Goal: Information Seeking & Learning: Find contact information

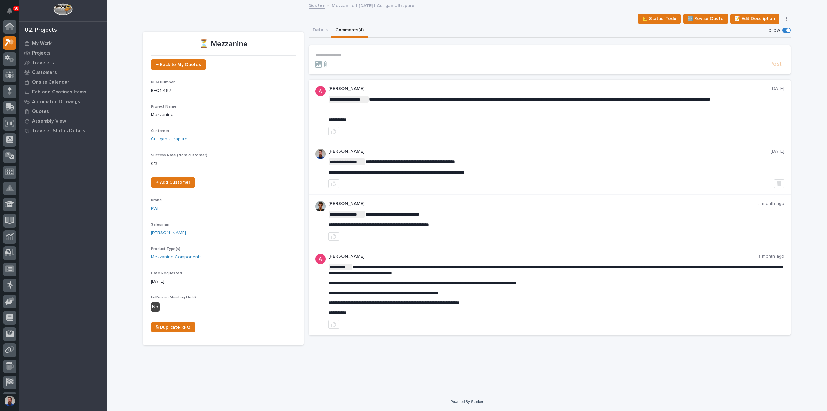
scroll to position [16, 0]
click at [397, 55] on p "**********" at bounding box center [549, 54] width 469 height 5
click at [397, 53] on p "**********" at bounding box center [549, 54] width 469 height 5
click at [371, 49] on section "**********" at bounding box center [550, 59] width 482 height 29
click at [358, 55] on p "**********" at bounding box center [549, 54] width 469 height 5
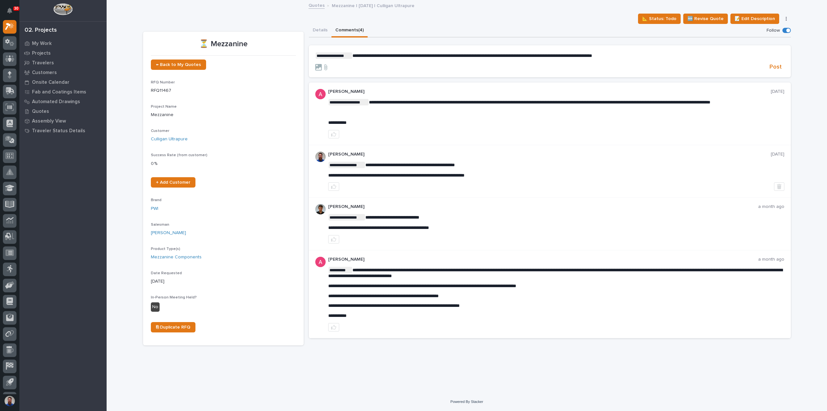
click at [652, 60] on form "**********" at bounding box center [549, 61] width 469 height 19
click at [665, 55] on p "**********" at bounding box center [549, 55] width 469 height 6
click at [711, 58] on p "**********" at bounding box center [549, 55] width 469 height 6
click at [711, 57] on span "**********" at bounding box center [537, 55] width 370 height 5
click at [715, 57] on span "**********" at bounding box center [537, 55] width 370 height 5
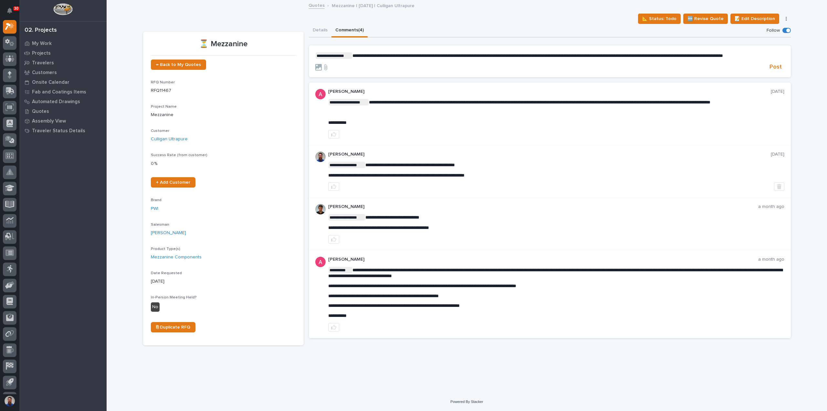
click at [713, 57] on span "**********" at bounding box center [537, 55] width 370 height 5
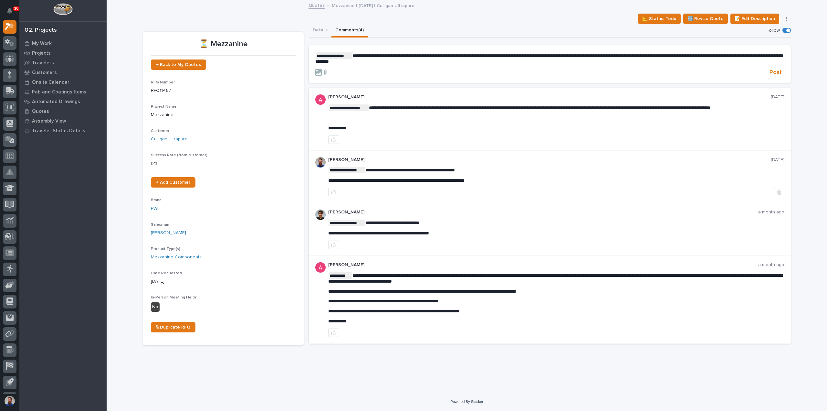
click at [439, 68] on form "**********" at bounding box center [549, 64] width 469 height 24
click at [441, 63] on p "**********" at bounding box center [549, 58] width 469 height 12
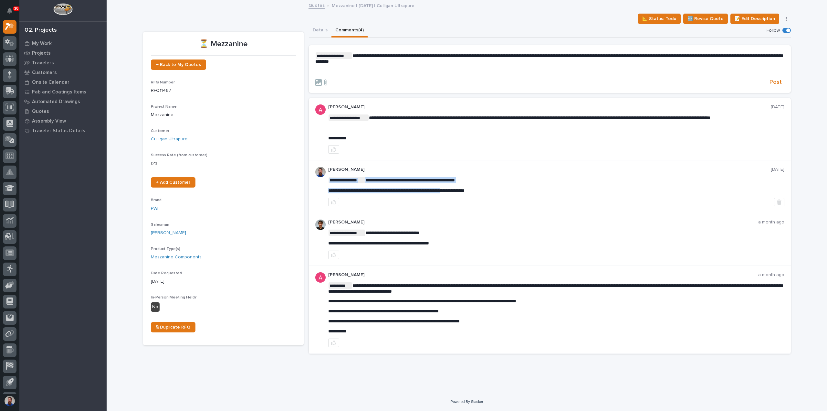
drag, startPoint x: 328, startPoint y: 190, endPoint x: 482, endPoint y: 186, distance: 153.5
click at [482, 186] on div "**********" at bounding box center [556, 185] width 456 height 16
drag, startPoint x: 506, startPoint y: 190, endPoint x: 513, endPoint y: 191, distance: 7.2
click at [505, 190] on p "**********" at bounding box center [556, 190] width 456 height 5
drag, startPoint x: 506, startPoint y: 190, endPoint x: 328, endPoint y: 192, distance: 178.0
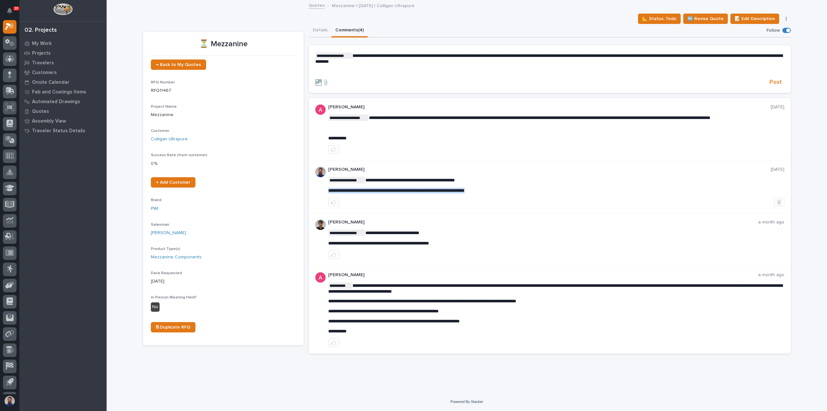
click at [328, 192] on p "**********" at bounding box center [556, 190] width 456 height 5
copy span "**********"
click at [329, 68] on div "**********" at bounding box center [549, 63] width 469 height 22
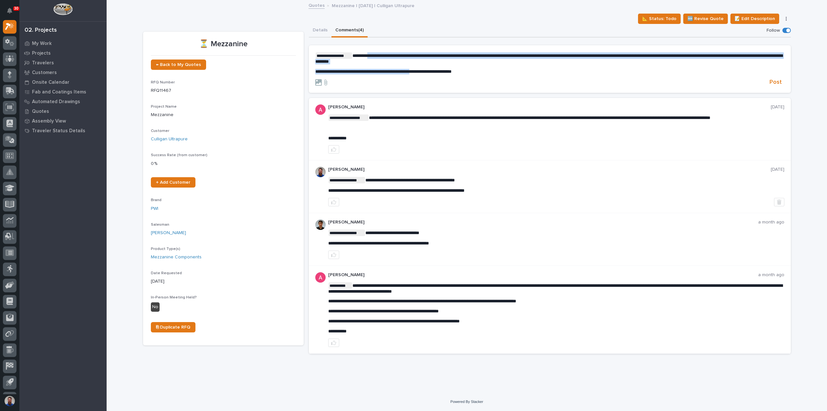
drag, startPoint x: 372, startPoint y: 55, endPoint x: 450, endPoint y: 70, distance: 79.6
click at [450, 70] on div "**********" at bounding box center [549, 63] width 469 height 22
click at [450, 70] on span "**********" at bounding box center [383, 71] width 136 height 5
drag, startPoint x: 496, startPoint y: 71, endPoint x: 446, endPoint y: 65, distance: 50.1
click at [446, 65] on div "**********" at bounding box center [549, 63] width 469 height 22
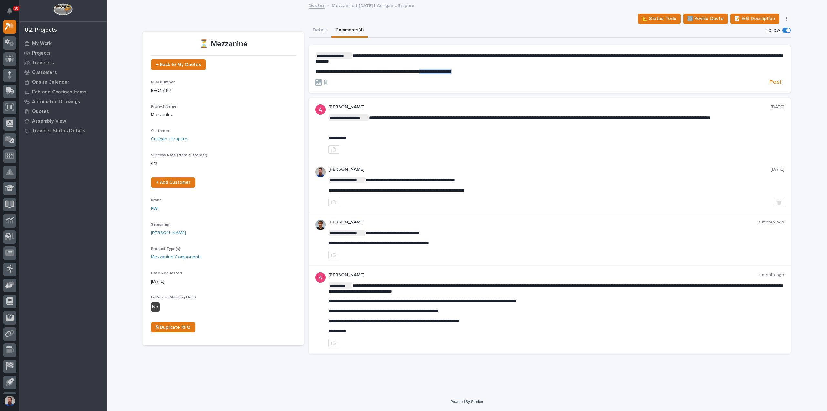
click at [446, 65] on div "**********" at bounding box center [549, 63] width 469 height 22
drag, startPoint x: 508, startPoint y: 56, endPoint x: 536, endPoint y: 68, distance: 30.6
click at [536, 68] on div "**********" at bounding box center [549, 63] width 469 height 22
drag, startPoint x: 544, startPoint y: 71, endPoint x: 511, endPoint y: 56, distance: 36.9
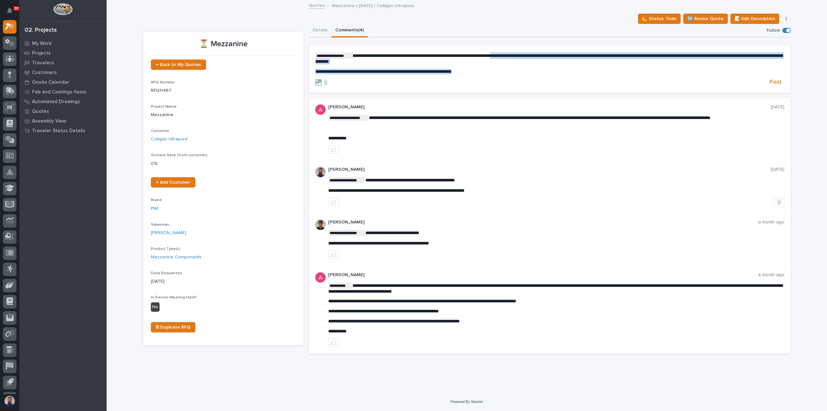
click at [511, 56] on div "**********" at bounding box center [549, 63] width 469 height 22
click at [510, 56] on span "**********" at bounding box center [548, 58] width 467 height 10
drag, startPoint x: 632, startPoint y: 71, endPoint x: 623, endPoint y: 69, distance: 9.3
click at [623, 69] on p "**********" at bounding box center [549, 71] width 469 height 5
click at [622, 69] on p "**********" at bounding box center [549, 71] width 469 height 5
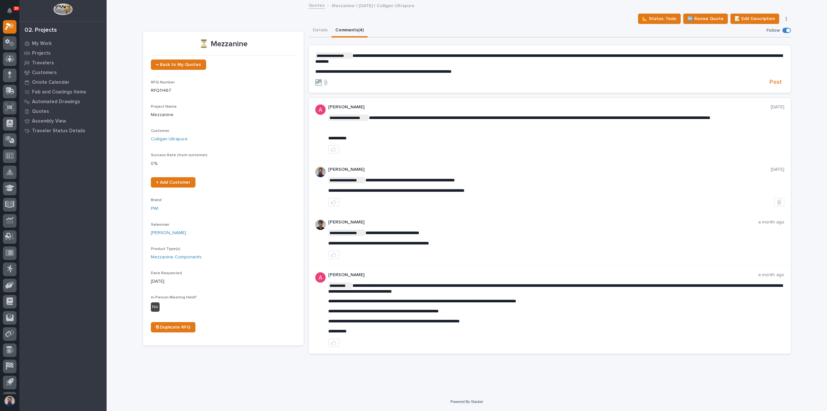
click at [530, 68] on div "**********" at bounding box center [549, 63] width 469 height 22
click at [754, 56] on span "**********" at bounding box center [548, 58] width 467 height 10
click at [531, 66] on div "**********" at bounding box center [549, 63] width 469 height 22
click at [773, 82] on span "Post" at bounding box center [775, 81] width 12 height 7
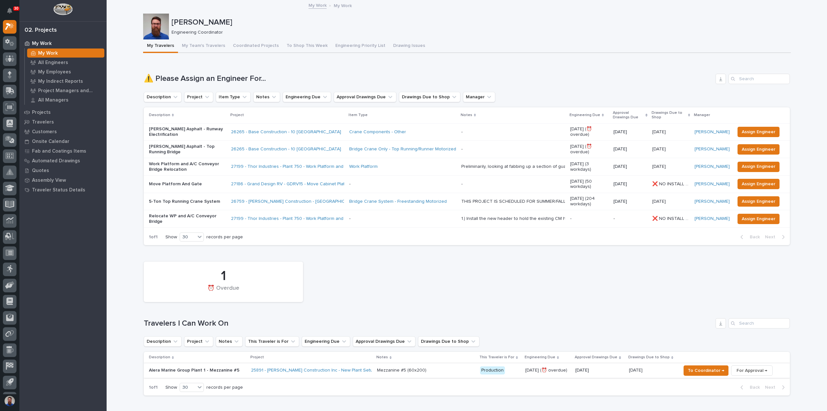
scroll to position [172, 0]
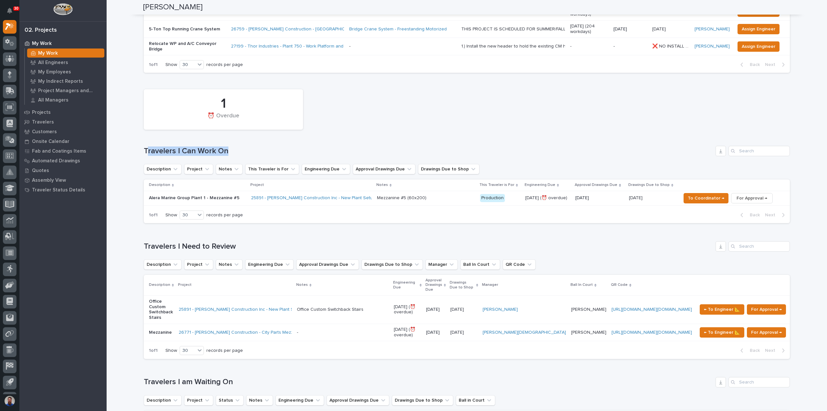
drag, startPoint x: 246, startPoint y: 148, endPoint x: 144, endPoint y: 138, distance: 102.5
click at [144, 138] on div "1 ⏰ Overdue Travelers I Can Work On Description Project Notes This Traveler is …" at bounding box center [467, 154] width 646 height 137
drag, startPoint x: 133, startPoint y: 142, endPoint x: 264, endPoint y: 145, distance: 131.2
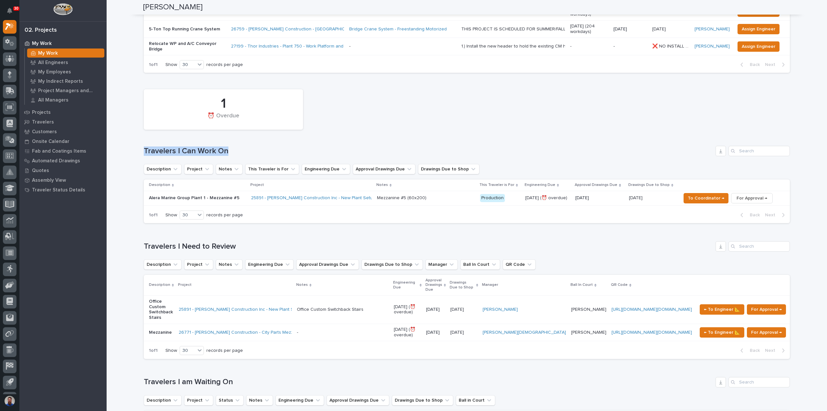
click at [264, 146] on div "Travelers I Can Work On" at bounding box center [467, 151] width 646 height 10
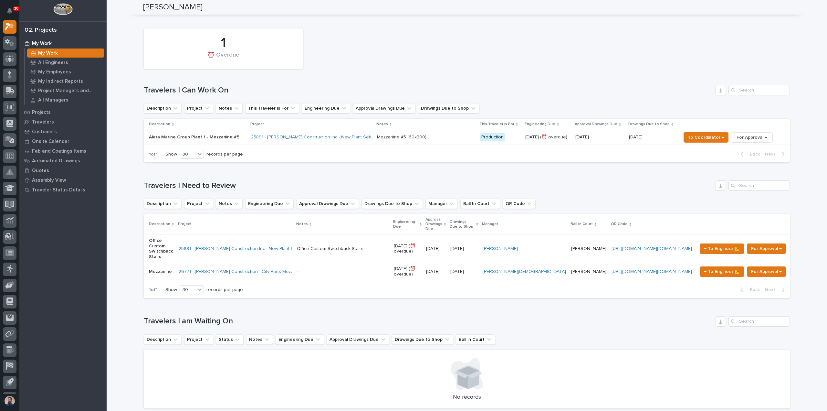
scroll to position [258, 0]
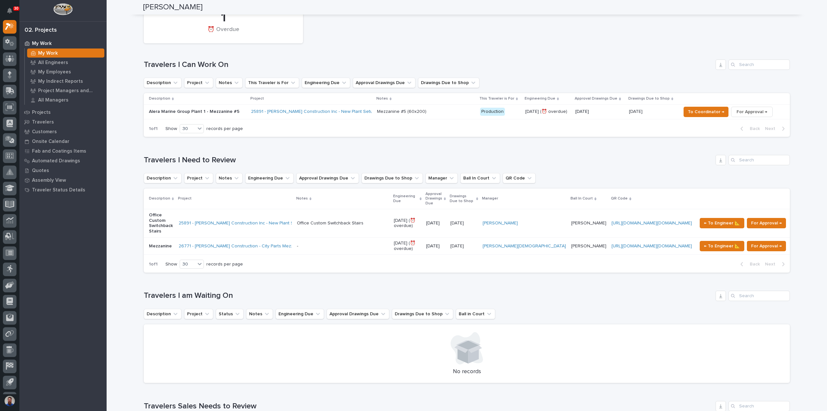
click at [355, 243] on p at bounding box center [343, 245] width 92 height 5
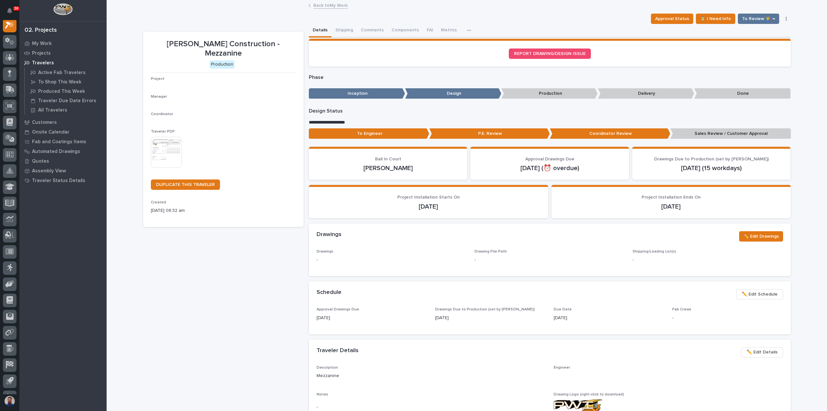
scroll to position [16, 0]
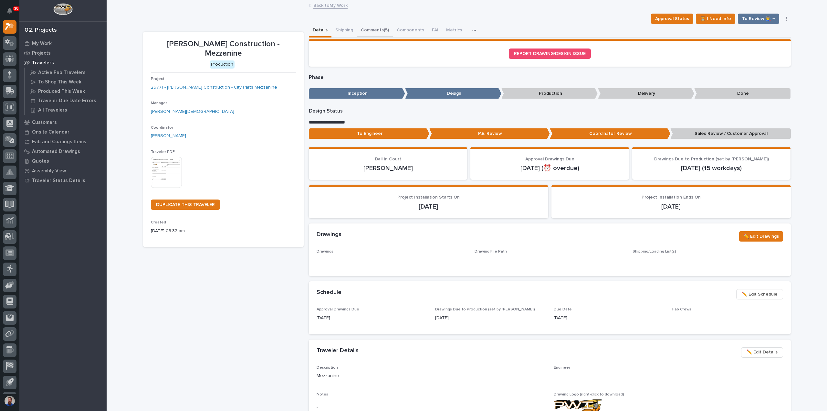
click at [377, 33] on button "Comments (5)" at bounding box center [375, 31] width 36 height 14
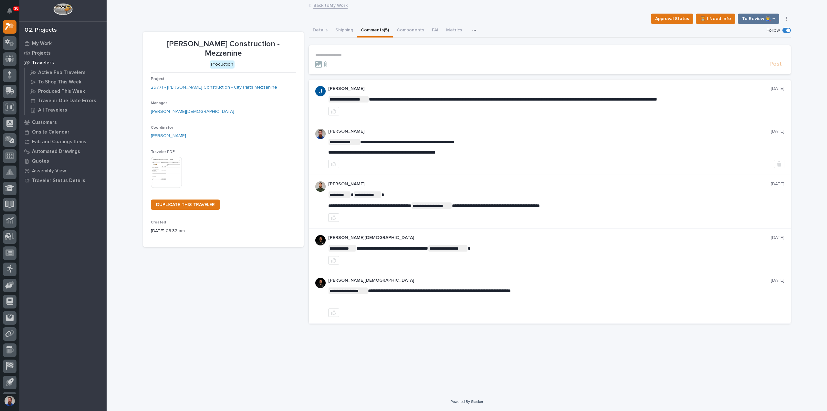
click at [183, 83] on div "Project 26771 - Schenkel Construction - City Parts Mezzanine" at bounding box center [223, 86] width 145 height 19
click at [188, 84] on link "26771 - Schenkel Construction - City Parts Mezzanine" at bounding box center [214, 87] width 126 height 7
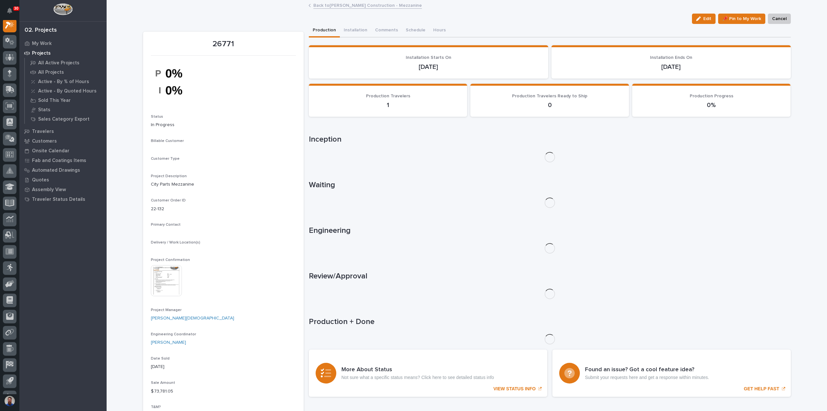
scroll to position [16, 0]
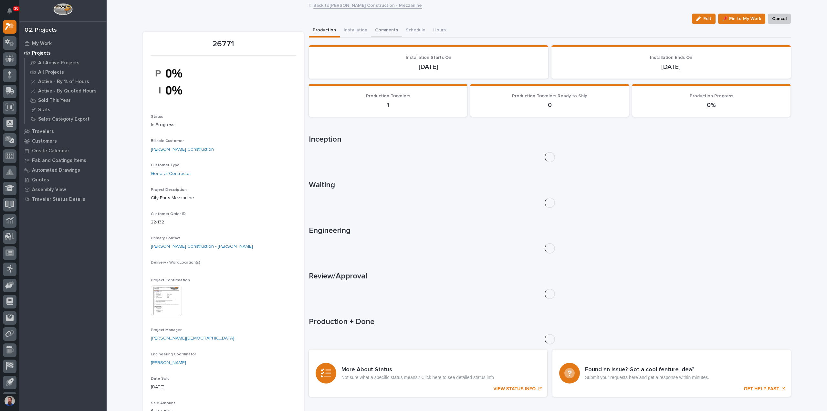
click at [380, 28] on button "Comments" at bounding box center [386, 31] width 31 height 14
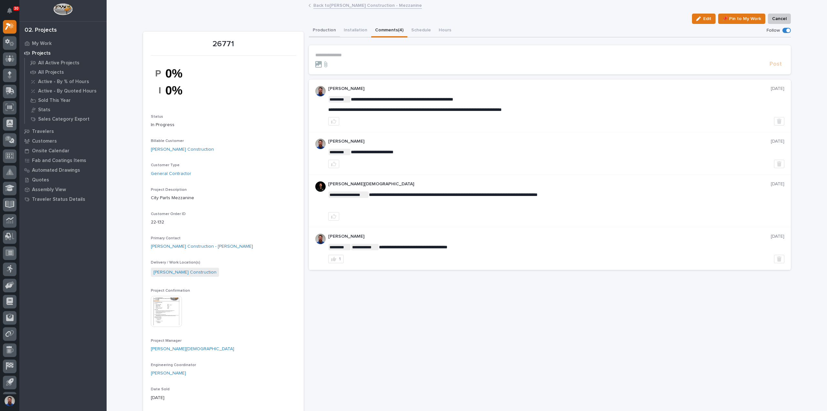
click at [322, 27] on button "Production" at bounding box center [324, 31] width 31 height 14
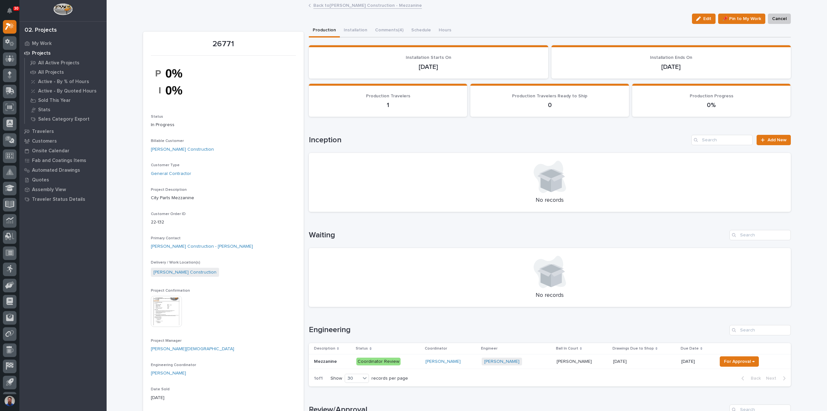
scroll to position [43, 0]
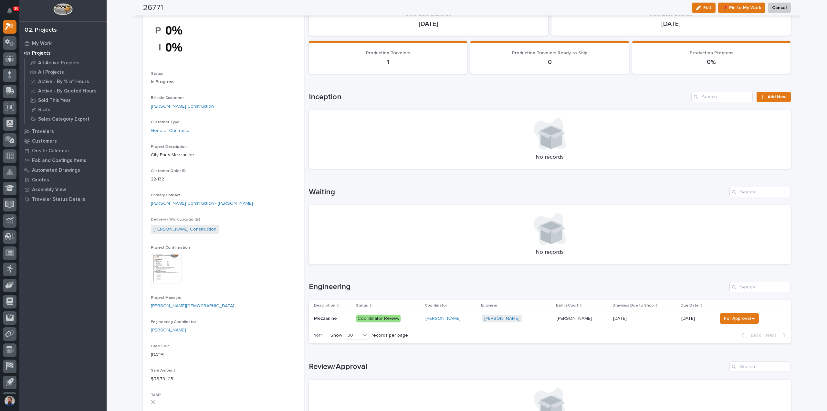
click at [475, 319] on div "Weston Hochstetler" at bounding box center [450, 318] width 51 height 5
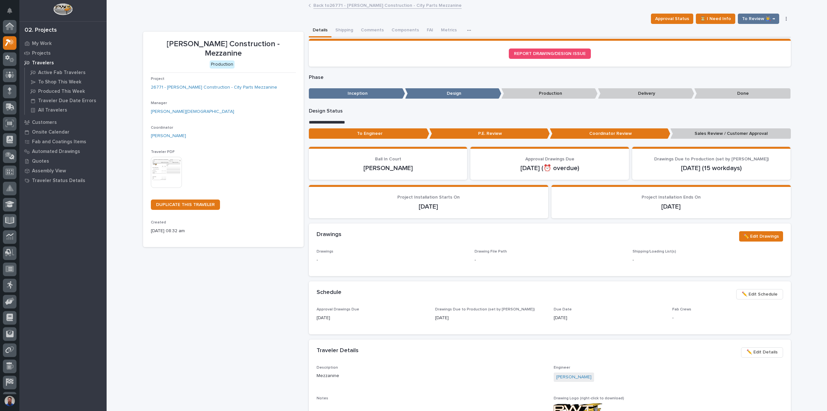
scroll to position [16, 0]
click at [706, 133] on p "Sales Review / Customer Approval" at bounding box center [730, 133] width 120 height 11
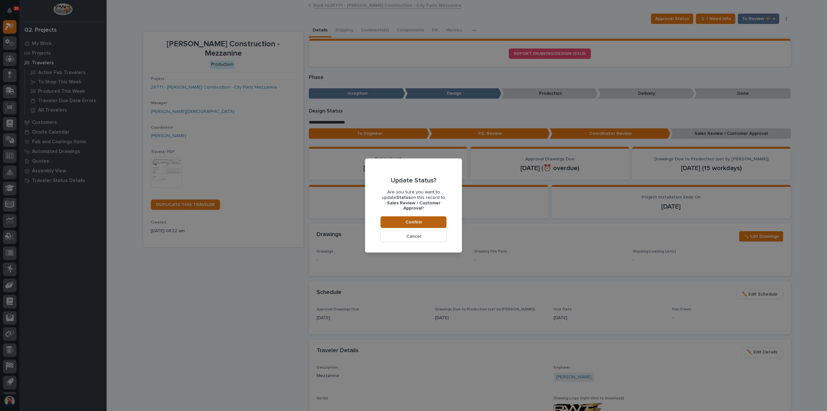
click at [422, 224] on button "Confirm" at bounding box center [413, 222] width 66 height 12
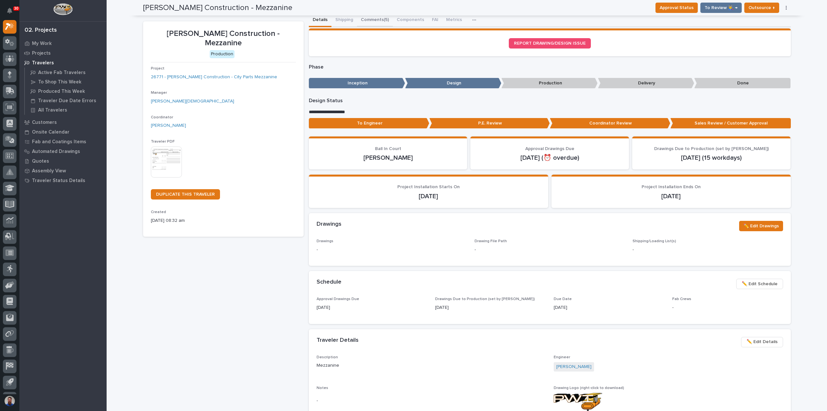
scroll to position [0, 0]
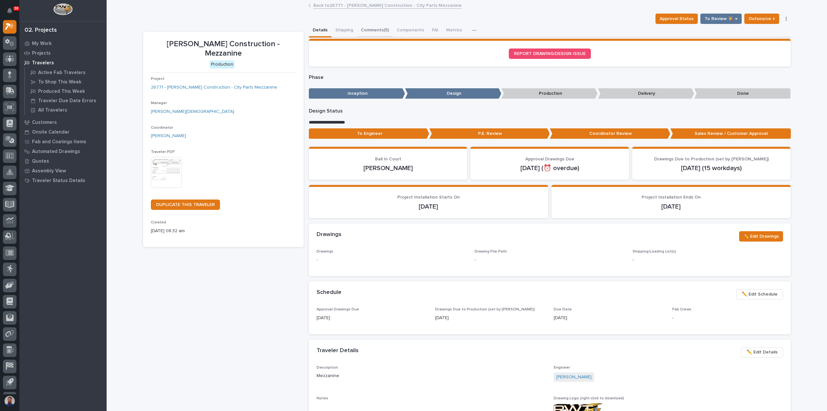
click at [379, 29] on button "Comments (5)" at bounding box center [375, 31] width 36 height 14
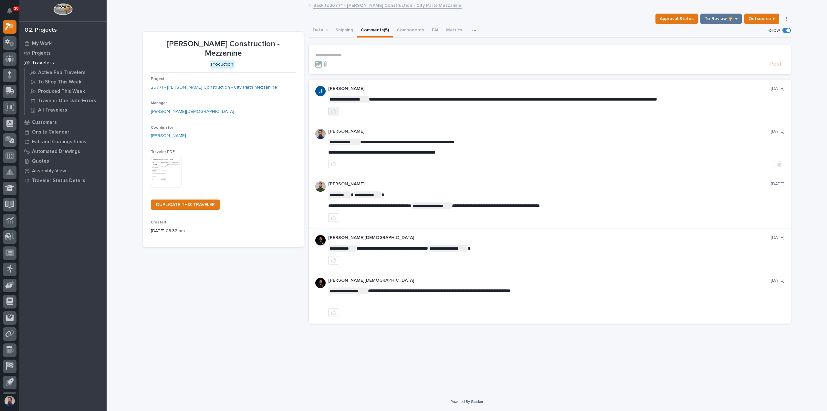
click at [330, 111] on button "button" at bounding box center [333, 111] width 11 height 8
click at [322, 28] on button "Details" at bounding box center [320, 31] width 23 height 14
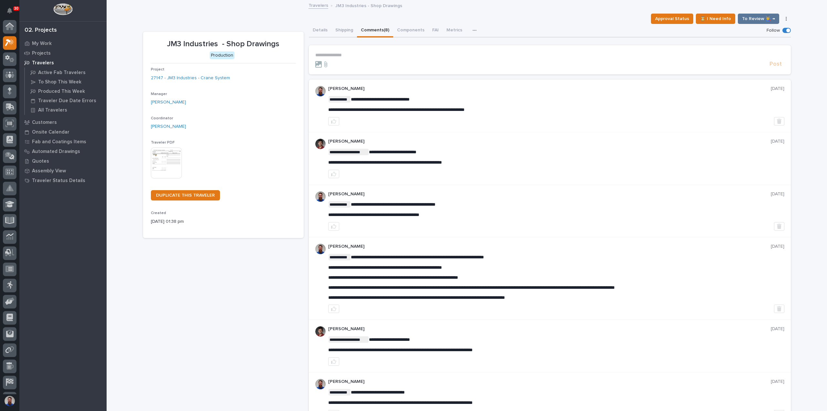
scroll to position [16, 0]
click at [322, 25] on button "Details" at bounding box center [320, 31] width 23 height 14
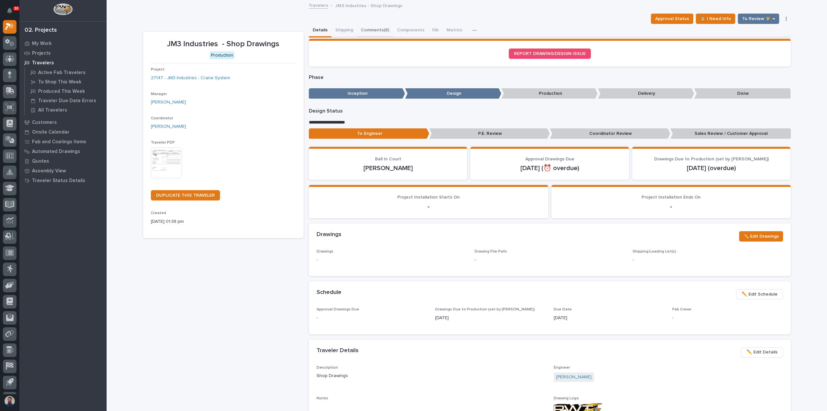
click at [370, 29] on button "Comments (8)" at bounding box center [375, 31] width 36 height 14
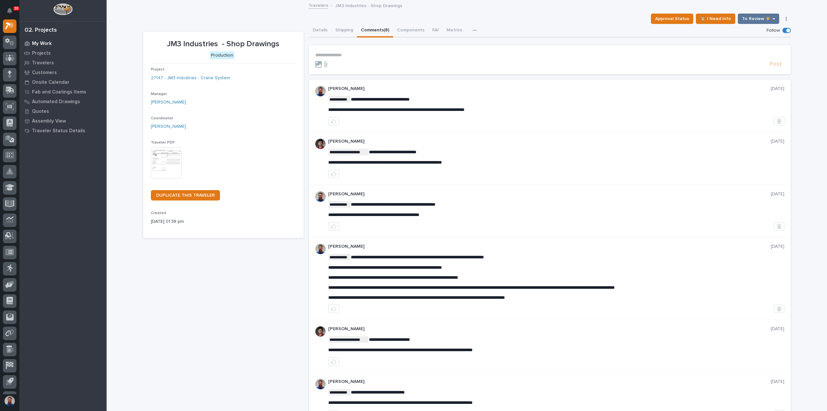
drag, startPoint x: 43, startPoint y: 40, endPoint x: 49, endPoint y: 38, distance: 6.1
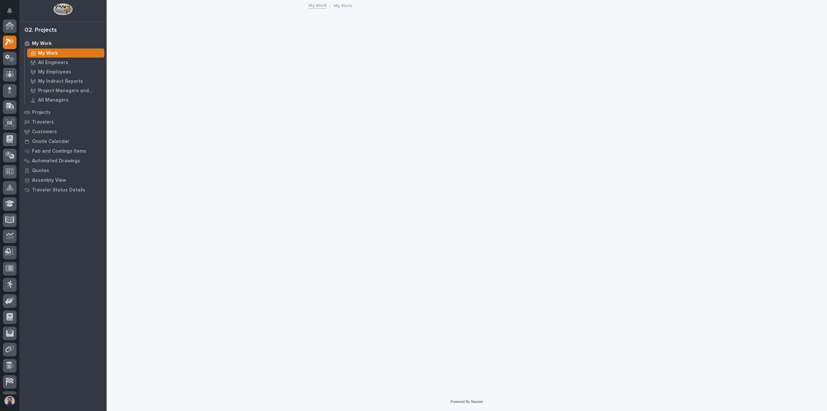
scroll to position [16, 0]
click at [53, 63] on p "All Engineers" at bounding box center [53, 63] width 30 height 6
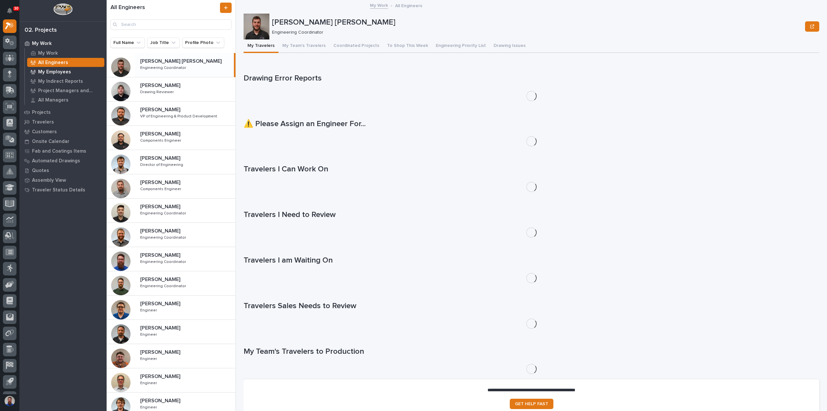
click at [65, 71] on p "My Employees" at bounding box center [54, 72] width 33 height 6
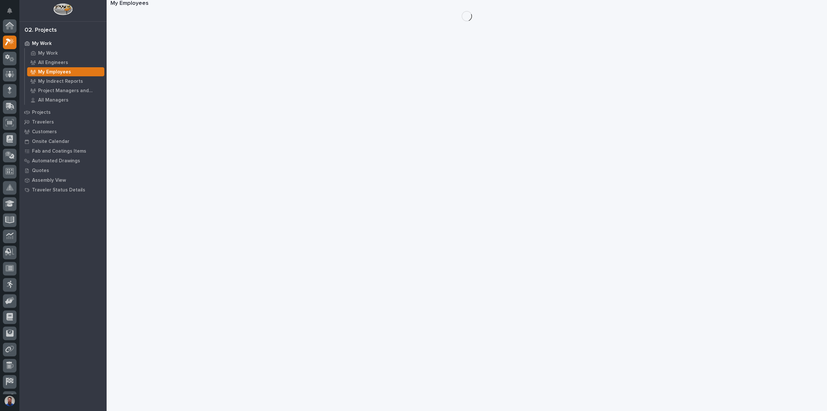
scroll to position [16, 0]
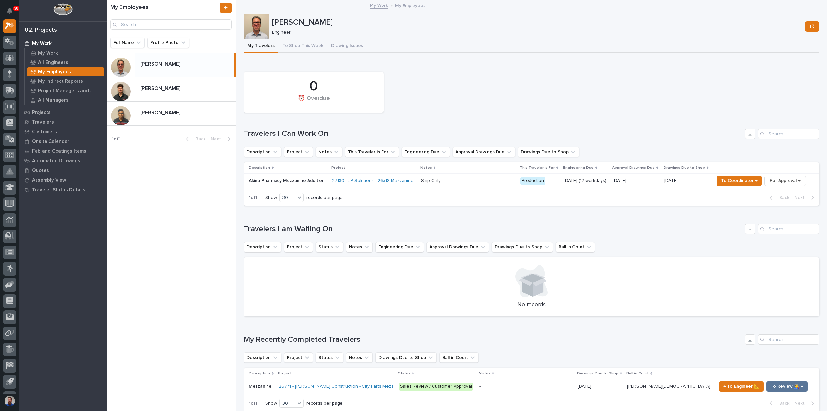
click at [454, 182] on p at bounding box center [468, 180] width 94 height 5
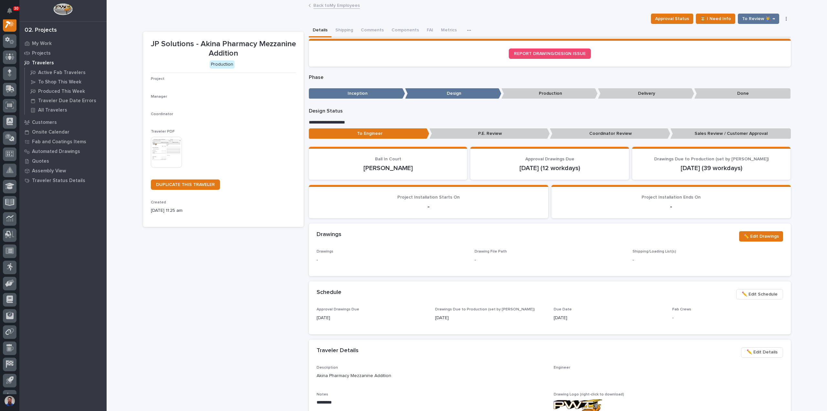
scroll to position [16, 0]
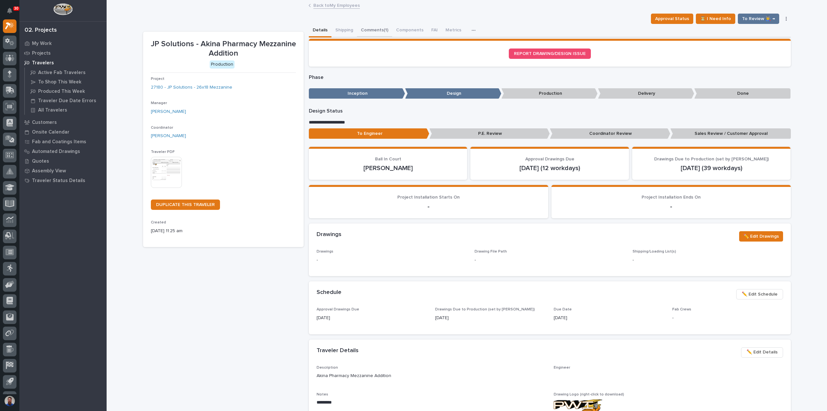
click at [366, 30] on button "Comments (1)" at bounding box center [374, 31] width 35 height 14
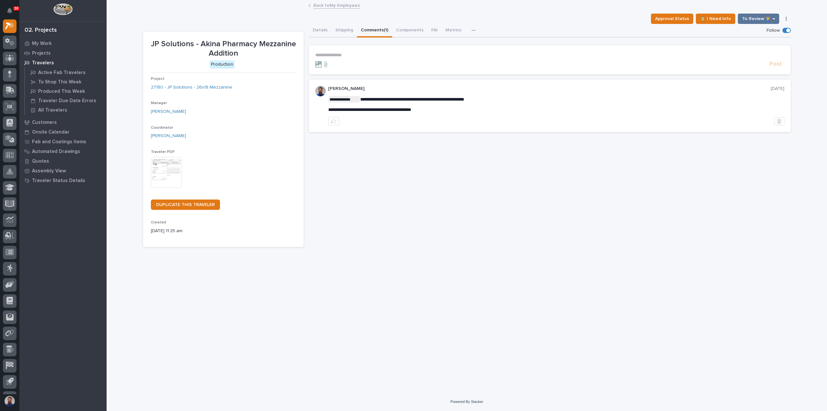
click at [346, 53] on p "**********" at bounding box center [549, 54] width 469 height 5
click at [779, 69] on span "Post" at bounding box center [775, 66] width 12 height 7
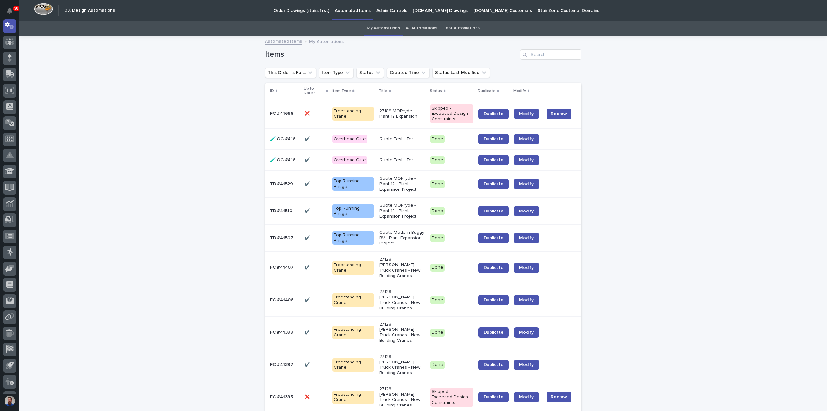
click at [414, 28] on link "All Automations" at bounding box center [422, 28] width 32 height 15
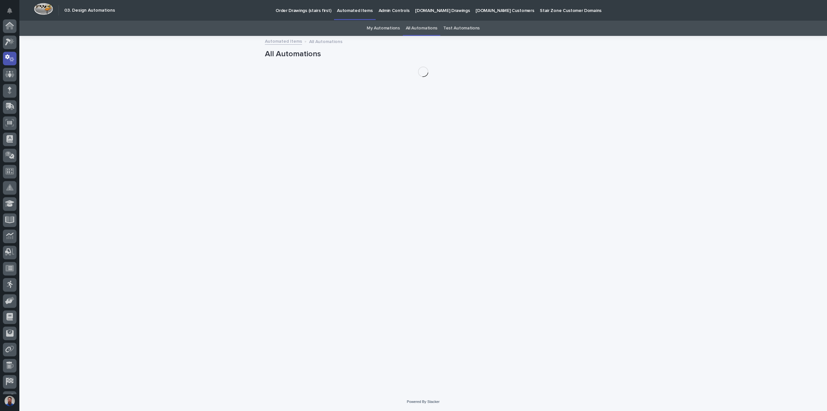
scroll to position [32, 0]
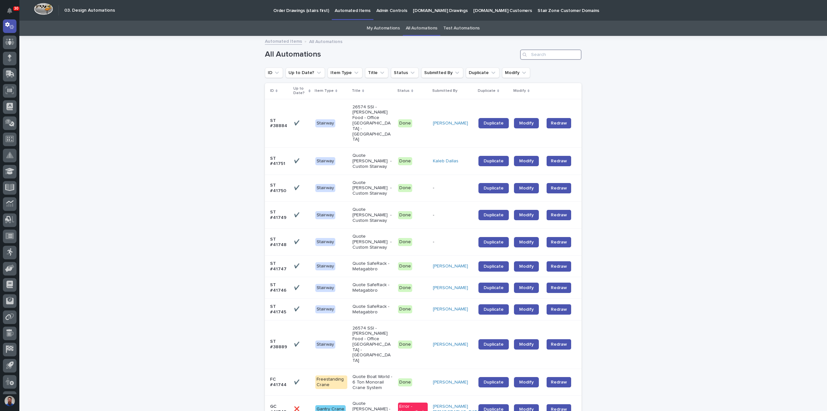
click at [549, 54] on input "Search" at bounding box center [550, 54] width 61 height 10
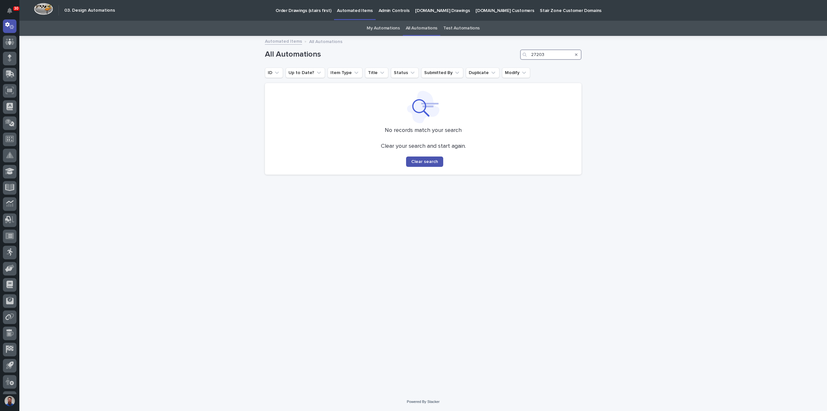
drag, startPoint x: 549, startPoint y: 54, endPoint x: 522, endPoint y: 56, distance: 27.5
click at [522, 56] on div "27203" at bounding box center [550, 54] width 61 height 10
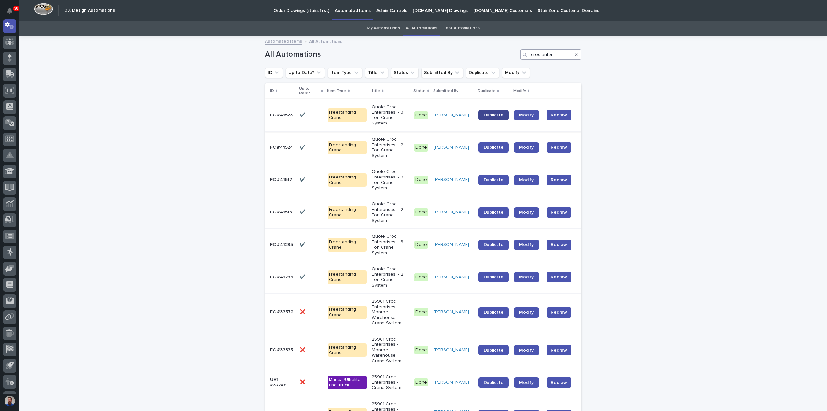
type input "croc enter"
click at [496, 113] on span "Duplicate" at bounding box center [494, 115] width 20 height 5
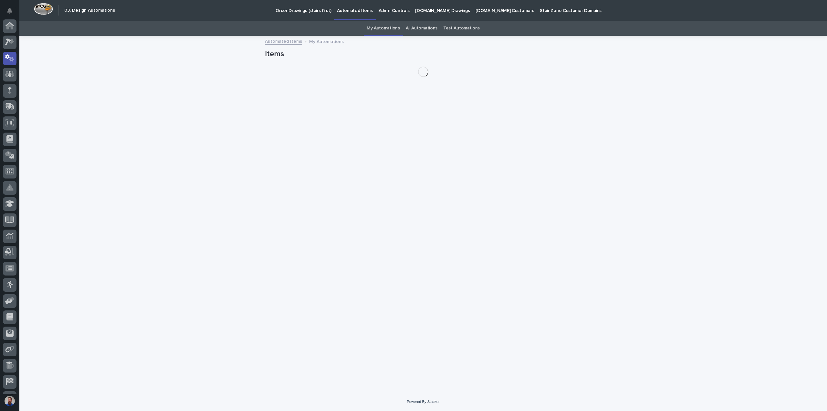
scroll to position [32, 0]
click at [10, 46] on div at bounding box center [10, 43] width 14 height 14
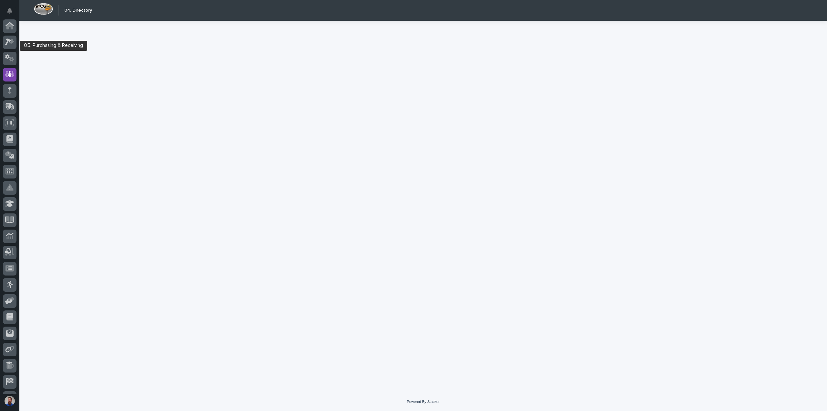
scroll to position [45, 0]
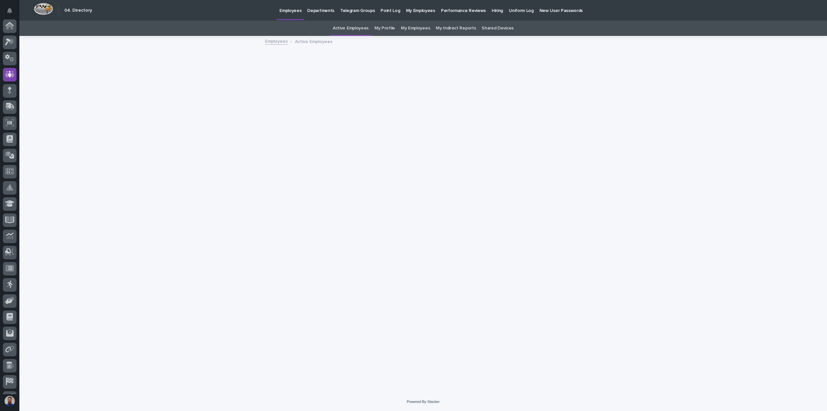
scroll to position [45, 0]
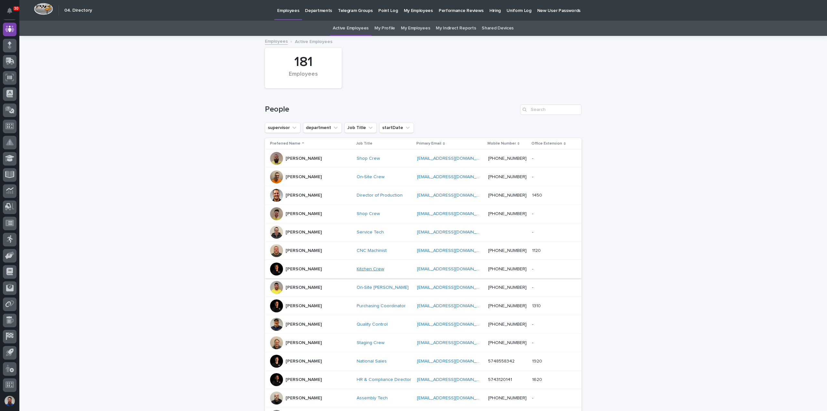
click at [357, 266] on link "Kitchen Crew" at bounding box center [370, 268] width 27 height 5
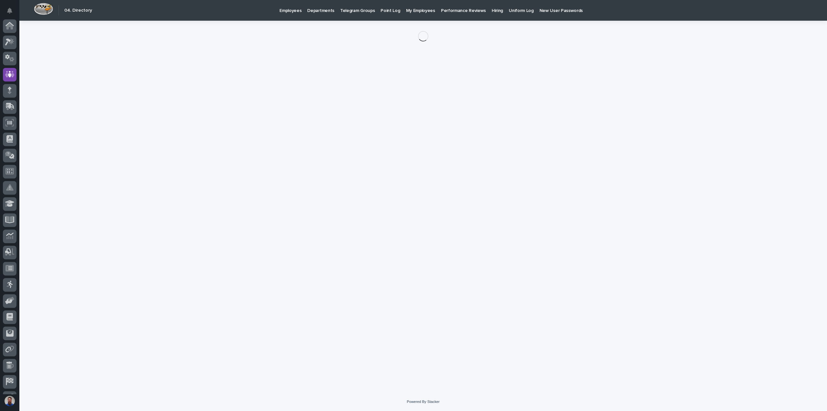
scroll to position [45, 0]
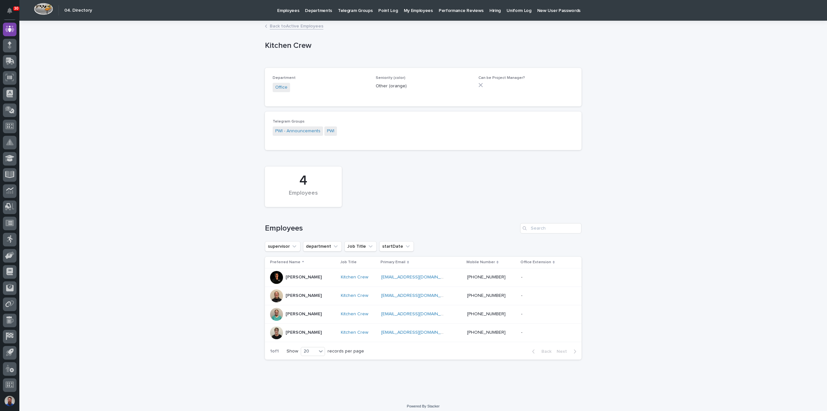
click at [295, 318] on div "Kristy Yoder" at bounding box center [304, 313] width 36 height 11
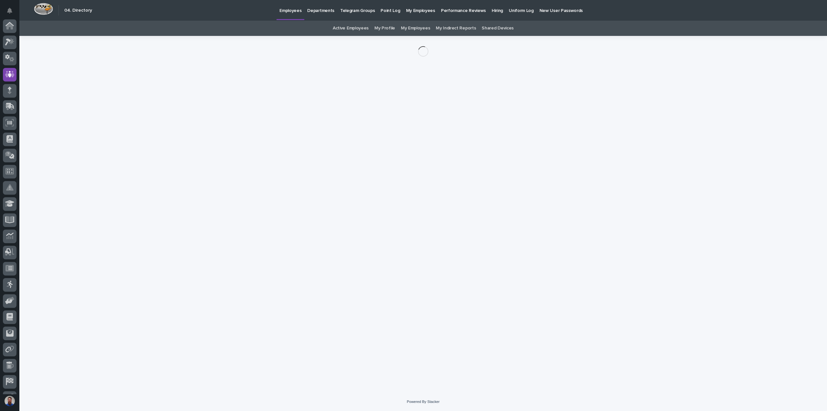
scroll to position [45, 0]
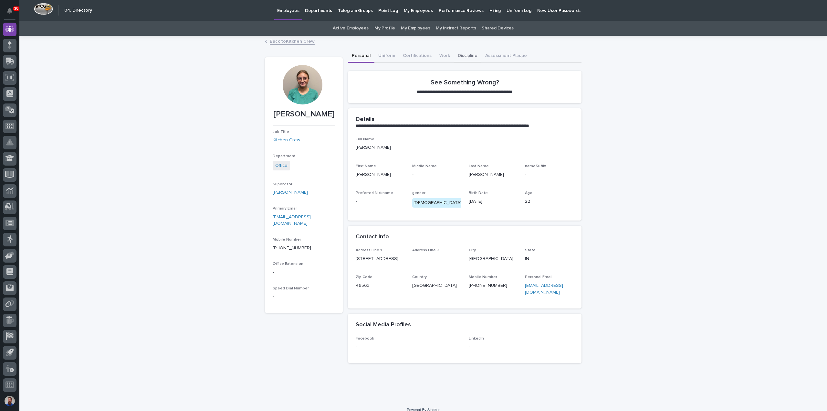
click at [456, 54] on button "Discipline" at bounding box center [467, 56] width 27 height 14
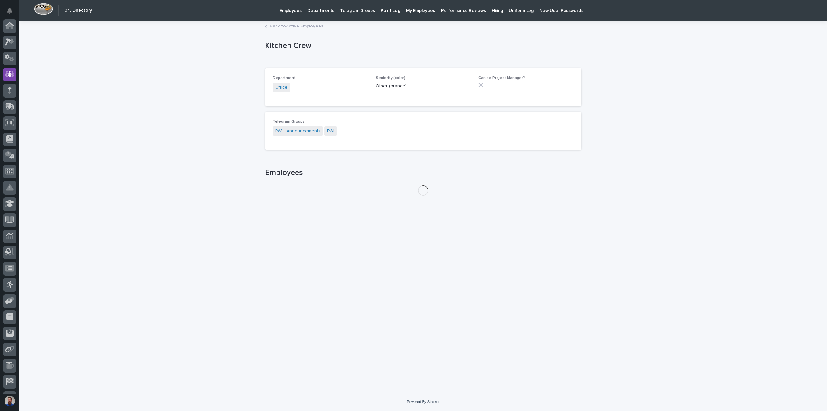
scroll to position [45, 0]
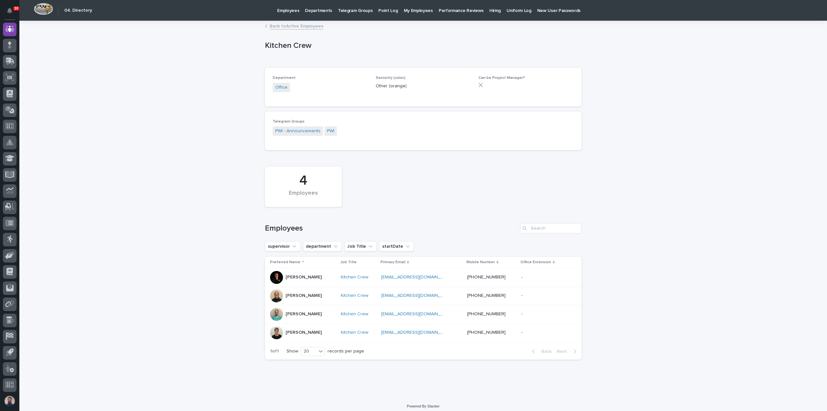
click at [323, 276] on div "Anna Slabaugh" at bounding box center [303, 277] width 66 height 13
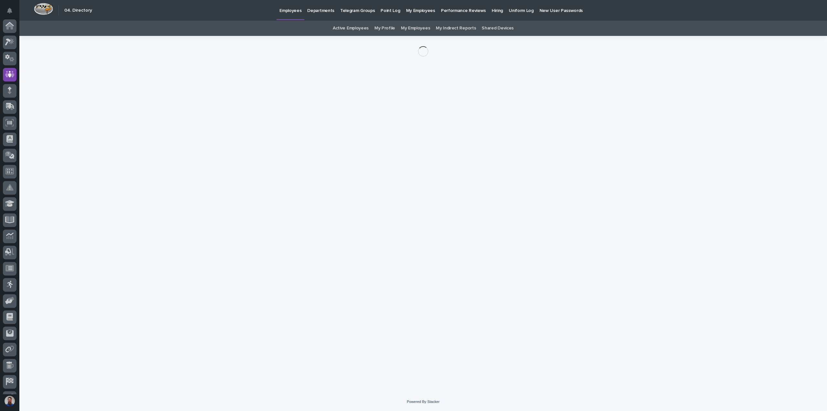
scroll to position [45, 0]
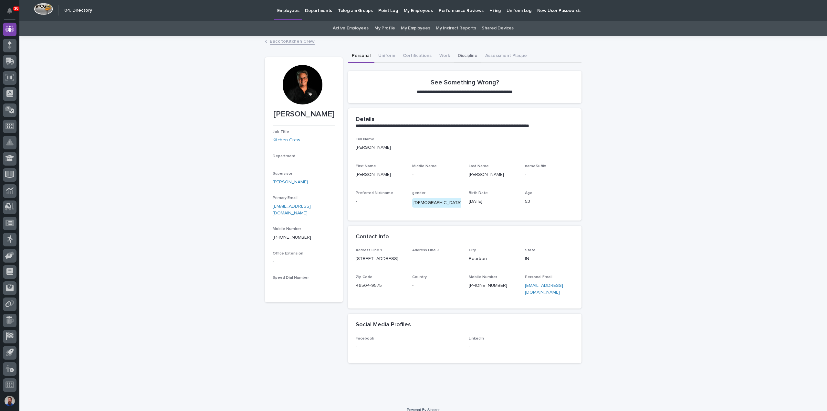
click at [464, 60] on button "Discipline" at bounding box center [467, 56] width 27 height 14
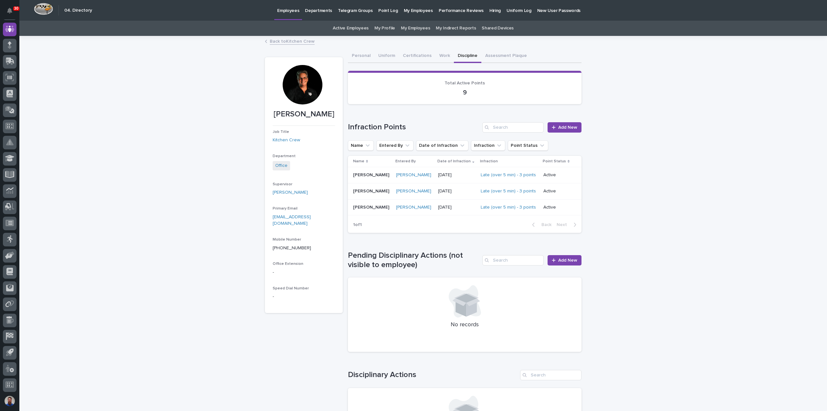
click at [652, 89] on div "Loading... Saving… Loading... Saving… Anna Slabaugh Anna Slabaugh Job Title Kit…" at bounding box center [422, 267] width 807 height 463
click at [714, 84] on div "Loading... Saving… Loading... Saving… Anna Slabaugh Anna Slabaugh Job Title Kit…" at bounding box center [422, 267] width 807 height 463
drag, startPoint x: 710, startPoint y: 82, endPoint x: 710, endPoint y: 78, distance: 3.9
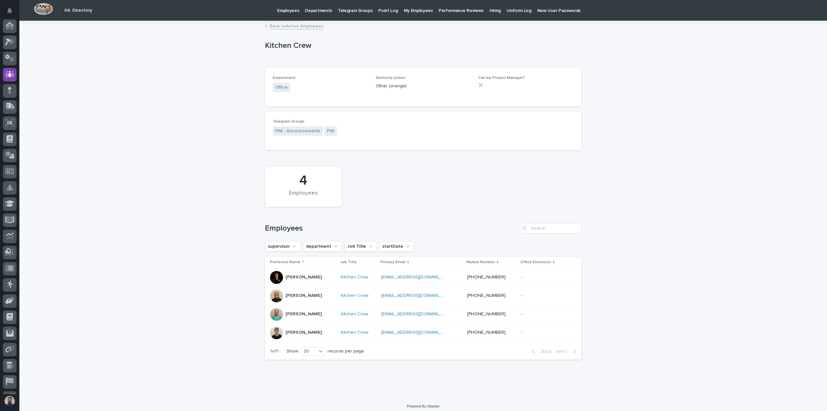
scroll to position [45, 0]
click at [320, 297] on div "Kate Miller" at bounding box center [303, 295] width 66 height 13
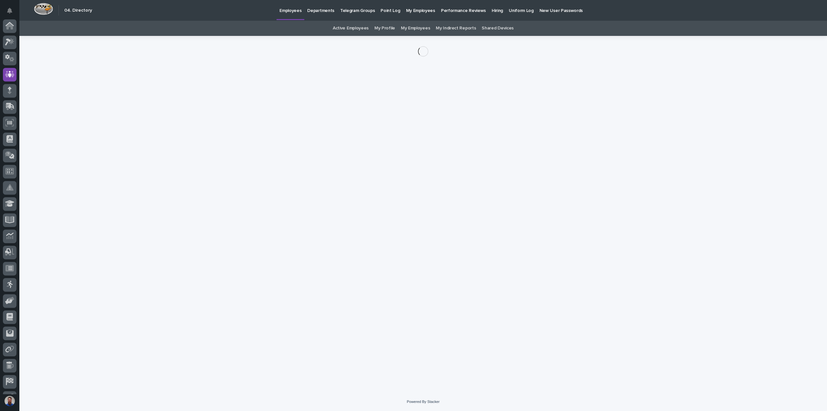
scroll to position [45, 0]
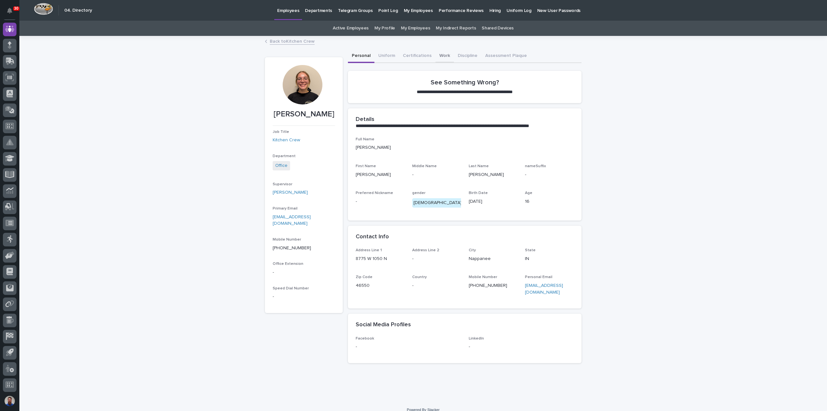
click at [442, 54] on button "Work" at bounding box center [444, 56] width 18 height 14
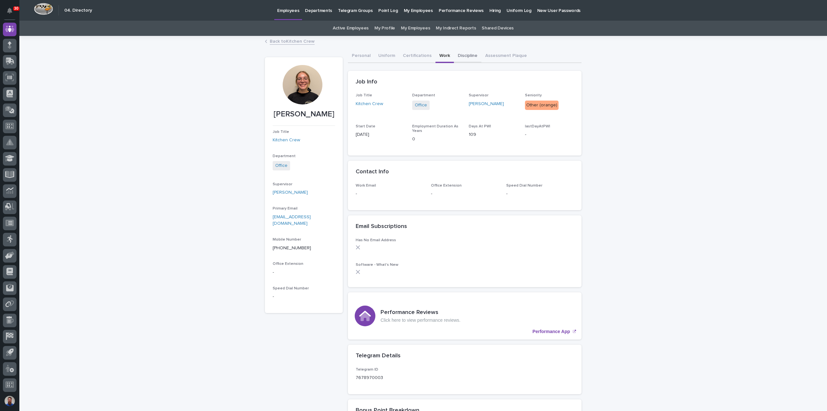
click at [460, 56] on button "Discipline" at bounding box center [467, 56] width 27 height 14
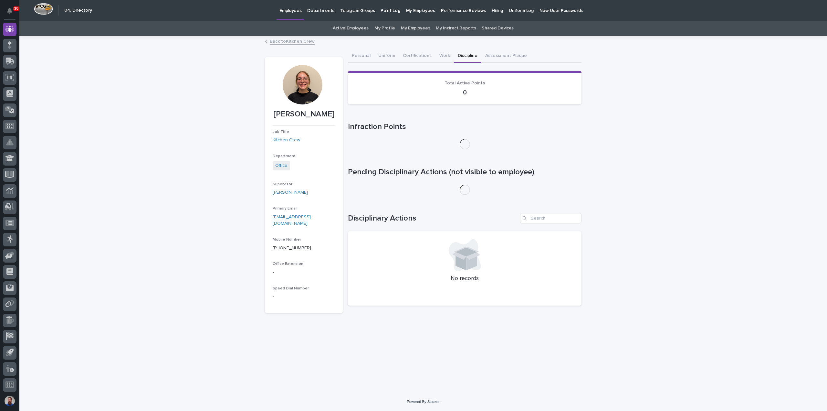
click at [635, 108] on div "Loading... Saving… Loading... Saving… Kate Miller Kate Miller Job Title Kitchen…" at bounding box center [422, 214] width 807 height 356
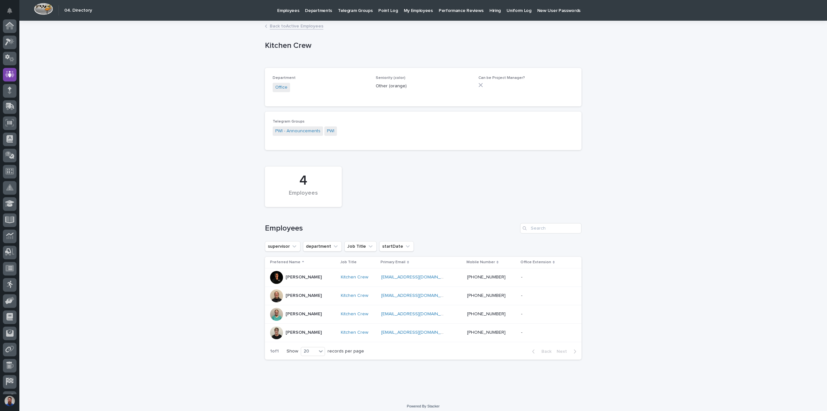
scroll to position [45, 0]
click at [327, 334] on div "Roeleta Borkholder" at bounding box center [303, 332] width 66 height 13
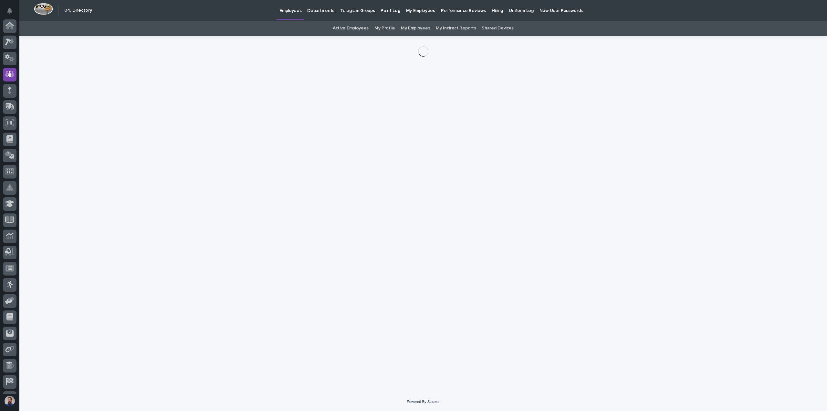
scroll to position [45, 0]
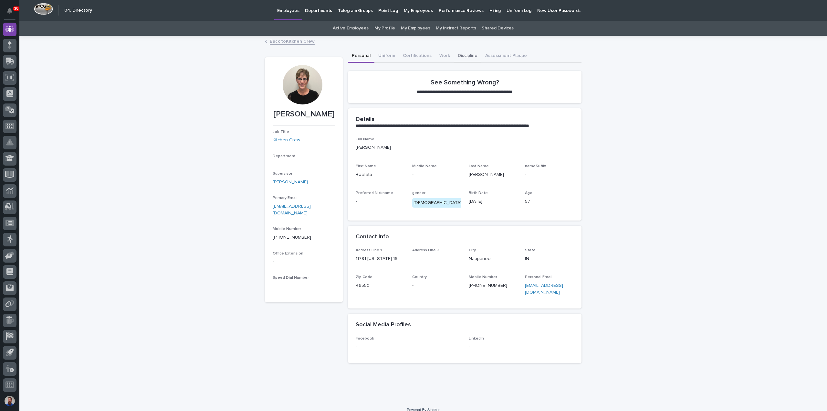
click at [469, 57] on button "Discipline" at bounding box center [467, 56] width 27 height 14
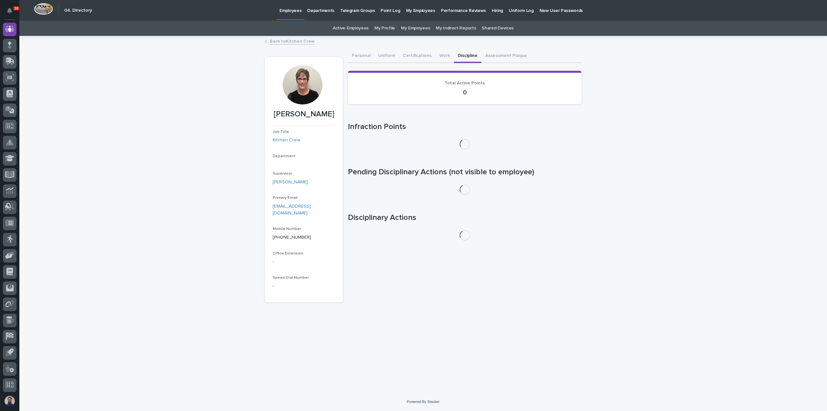
click at [622, 101] on div "Loading... Saving… Loading... Saving… Roeleta Borkholder Roeleta Borkholder Job…" at bounding box center [422, 214] width 807 height 356
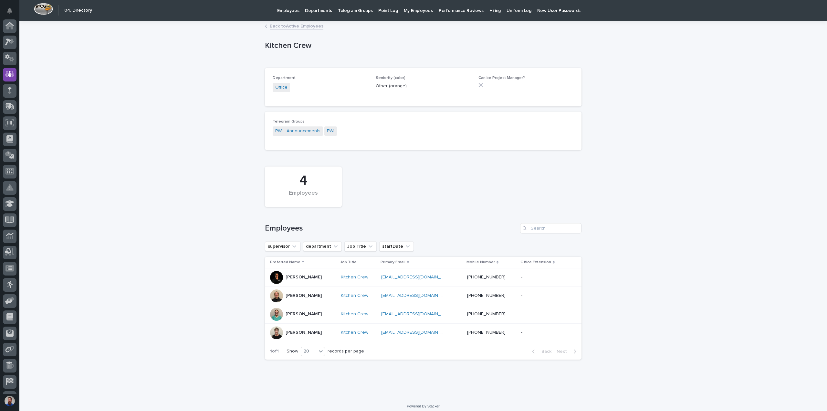
scroll to position [45, 0]
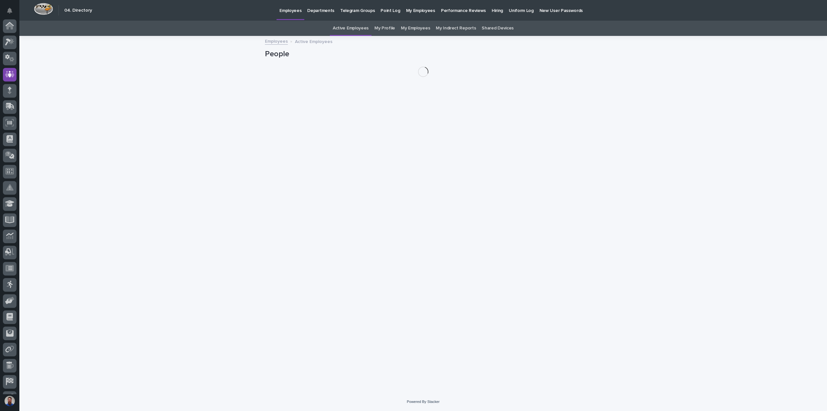
scroll to position [45, 0]
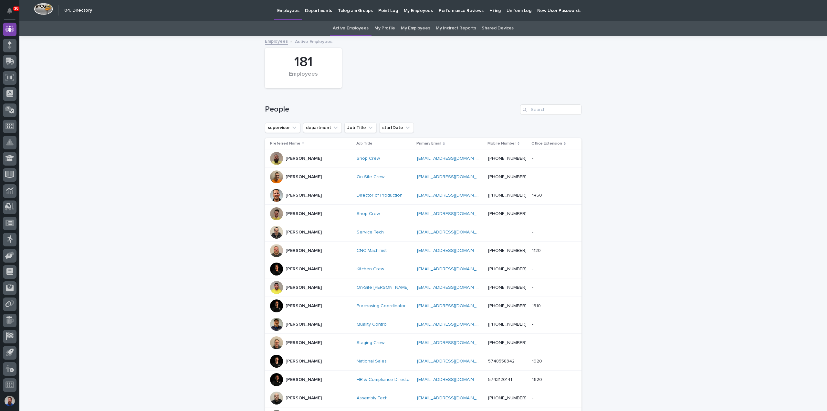
drag, startPoint x: 307, startPoint y: 258, endPoint x: 318, endPoint y: 254, distance: 12.1
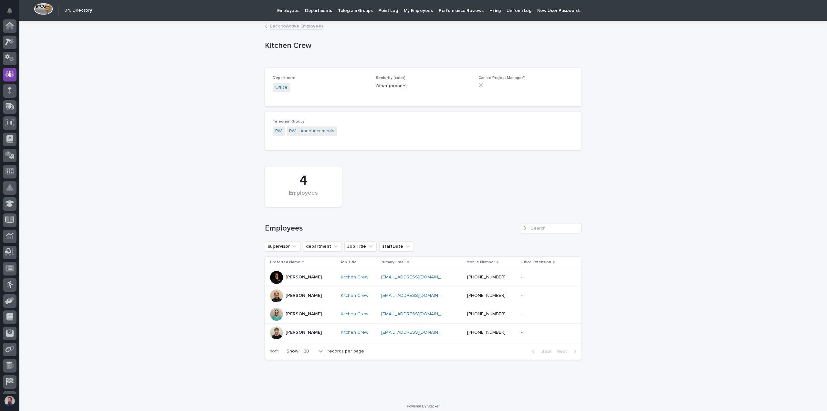
scroll to position [45, 0]
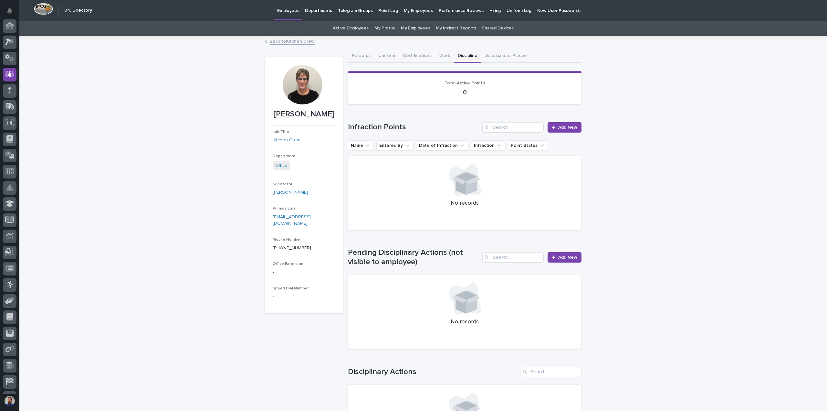
scroll to position [45, 0]
click at [291, 201] on div "Supervisor Sheila Gingerich" at bounding box center [304, 191] width 62 height 19
click at [291, 196] on link "Sheila Gingerich" at bounding box center [290, 192] width 35 height 7
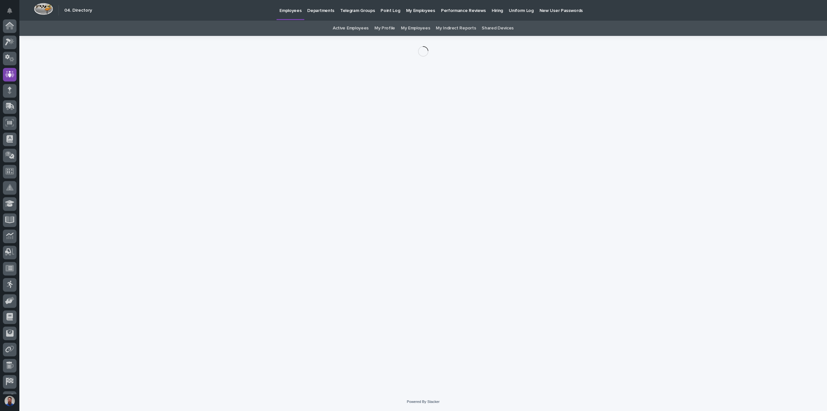
scroll to position [45, 0]
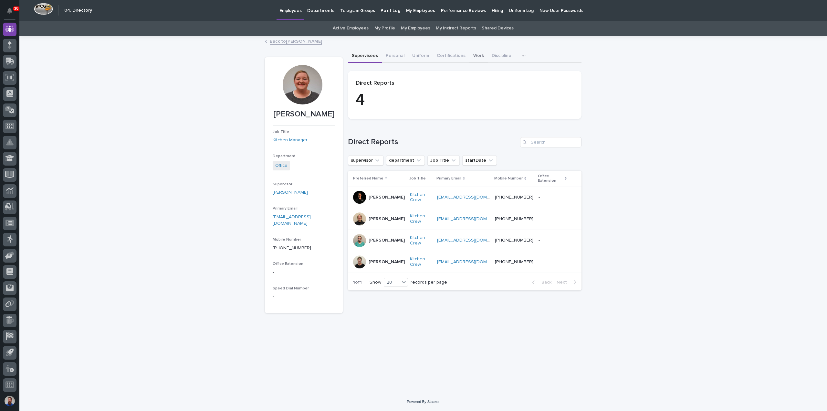
click at [469, 53] on button "Work" at bounding box center [478, 56] width 18 height 14
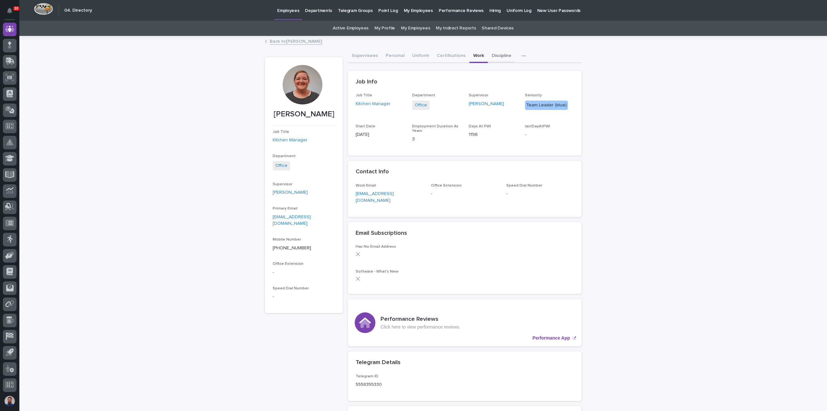
click at [491, 54] on button "Discipline" at bounding box center [501, 56] width 27 height 14
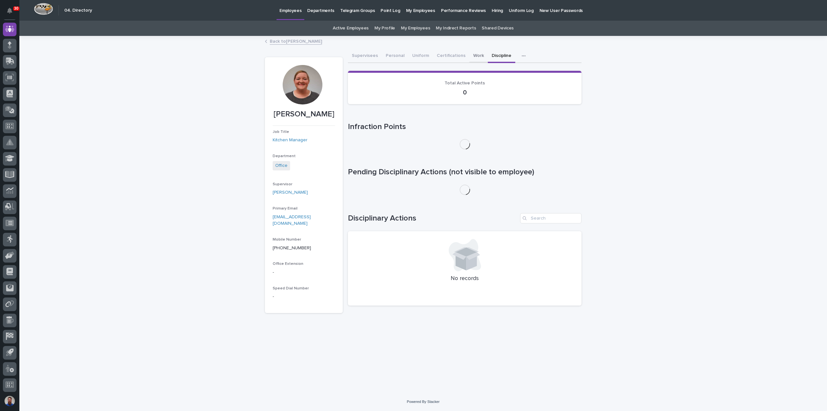
click at [473, 55] on button "Work" at bounding box center [478, 56] width 18 height 14
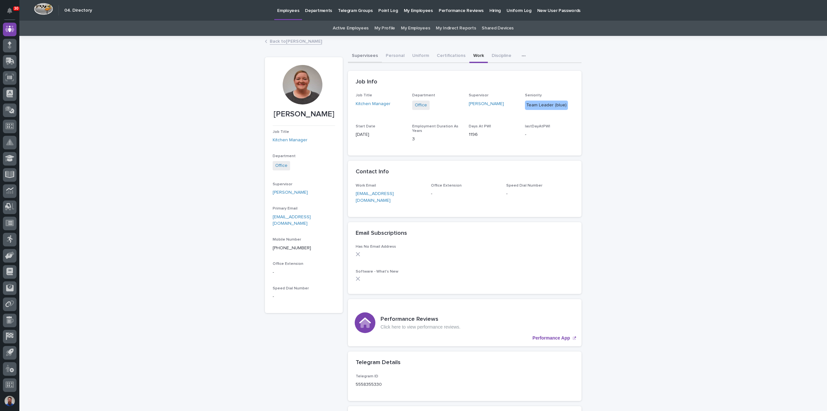
click at [364, 59] on button "Supervisees" at bounding box center [365, 56] width 34 height 14
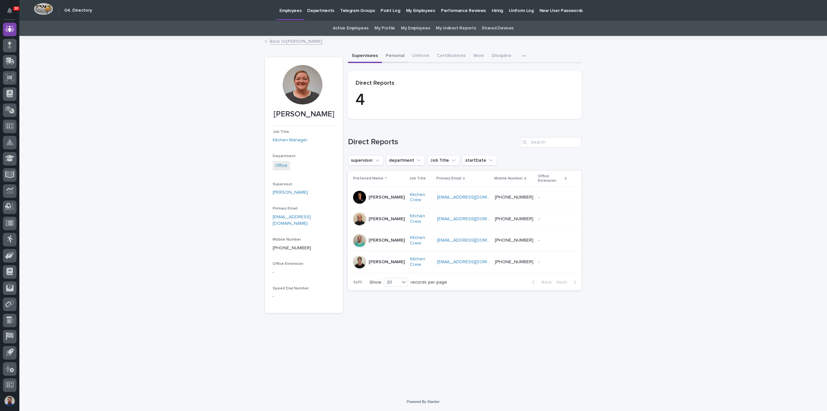
click at [389, 54] on button "Personal" at bounding box center [395, 56] width 26 height 14
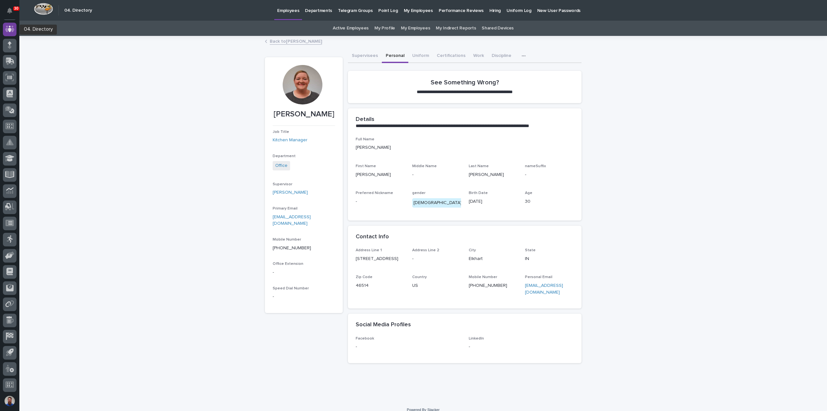
click at [12, 31] on icon at bounding box center [9, 29] width 9 height 6
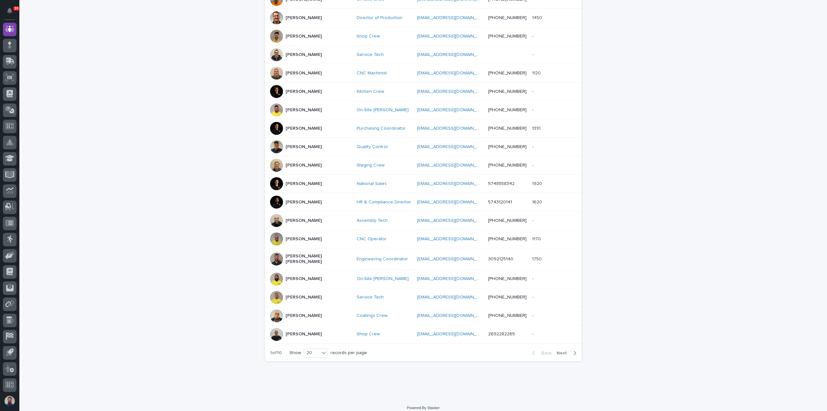
scroll to position [178, 0]
click at [297, 183] on p "[PERSON_NAME]" at bounding box center [304, 183] width 36 height 5
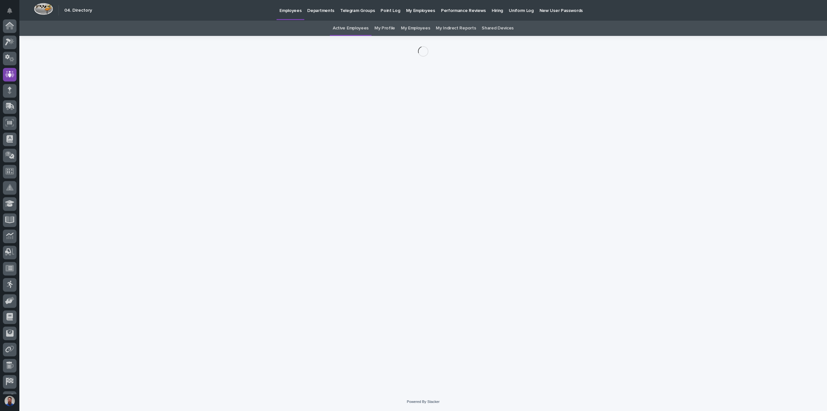
scroll to position [45, 0]
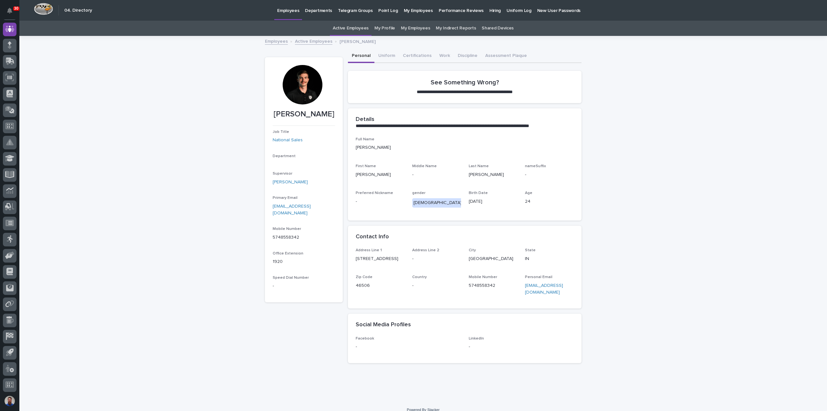
click at [297, 82] on div at bounding box center [302, 84] width 39 height 39
click at [301, 88] on div at bounding box center [302, 84] width 39 height 39
click at [175, 156] on div "**********" at bounding box center [422, 218] width 807 height 364
drag, startPoint x: 239, startPoint y: 126, endPoint x: 237, endPoint y: 129, distance: 3.3
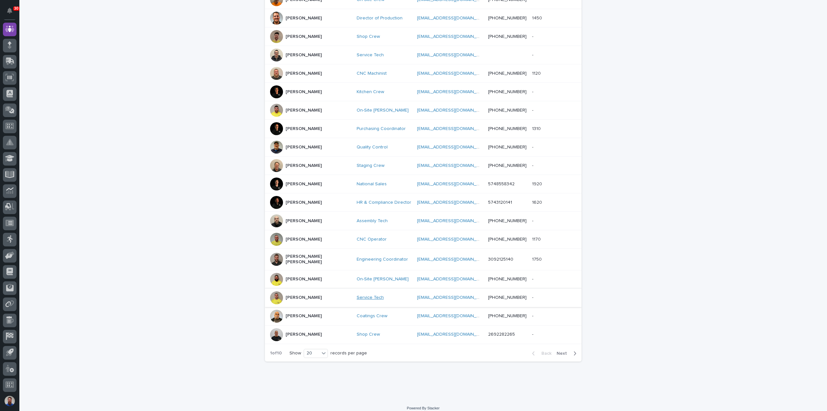
scroll to position [178, 0]
click at [321, 349] on icon at bounding box center [323, 352] width 6 height 6
click at [316, 369] on div "30" at bounding box center [314, 371] width 24 height 8
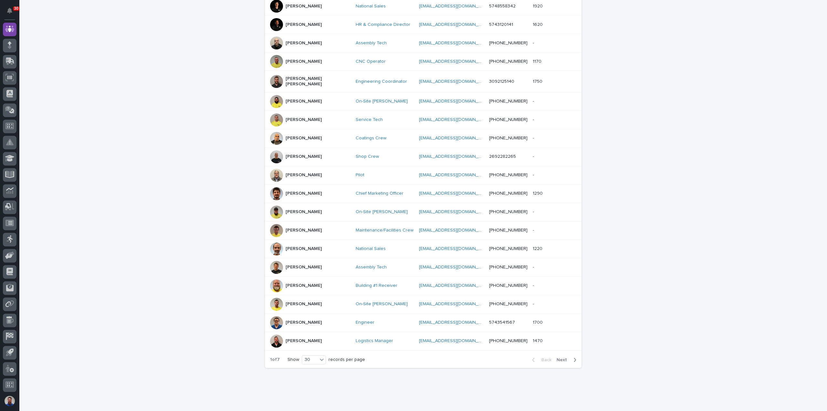
scroll to position [361, 0]
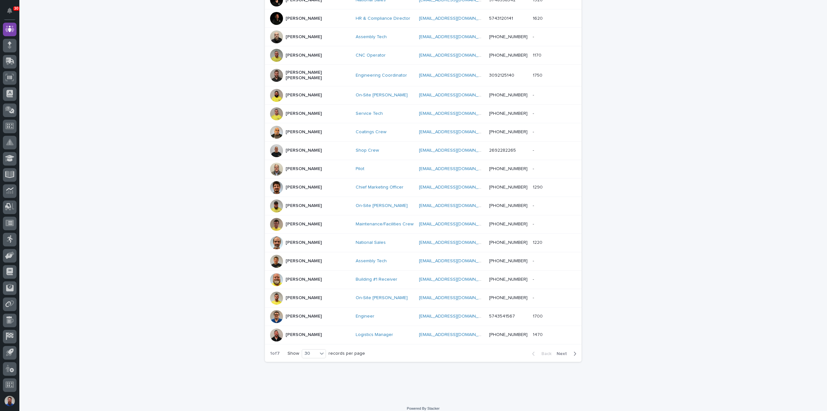
click at [562, 350] on button "Next" at bounding box center [567, 353] width 27 height 6
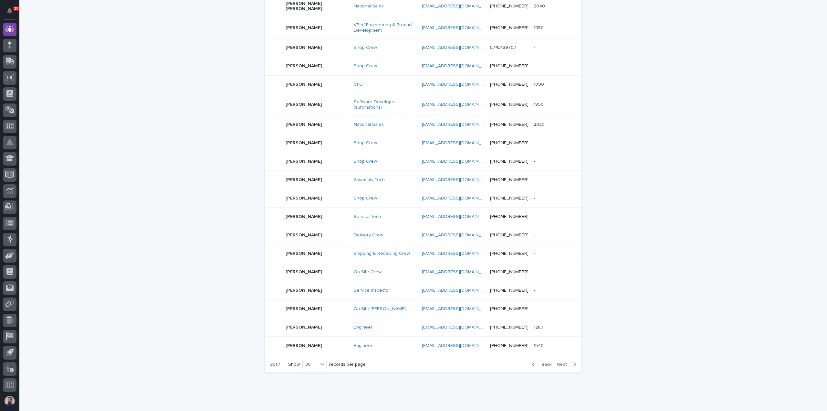
scroll to position [364, 0]
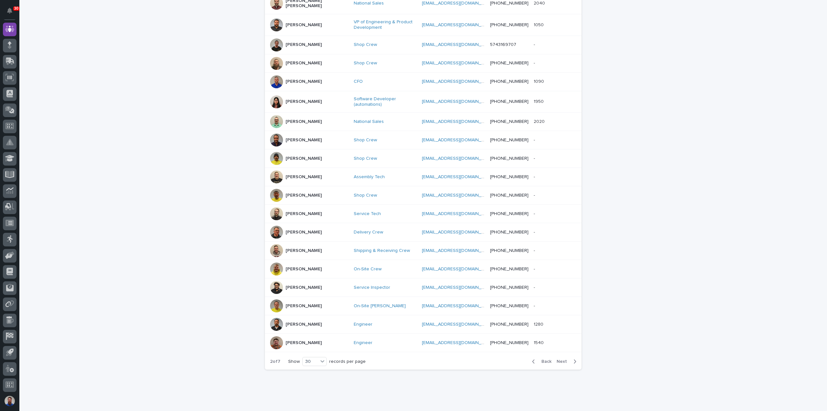
click at [612, 327] on div "Loading... Saving… Loading... Saving… 181 Employees People supervisor departmen…" at bounding box center [422, 40] width 807 height 734
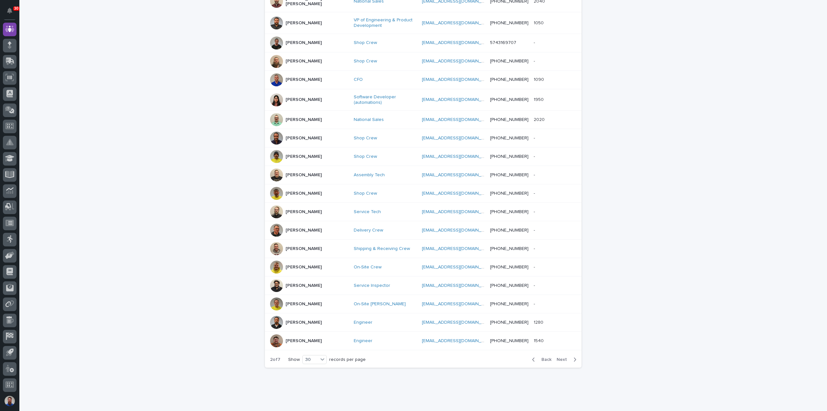
scroll to position [367, 0]
click at [566, 356] on span "Next" at bounding box center [563, 358] width 14 height 5
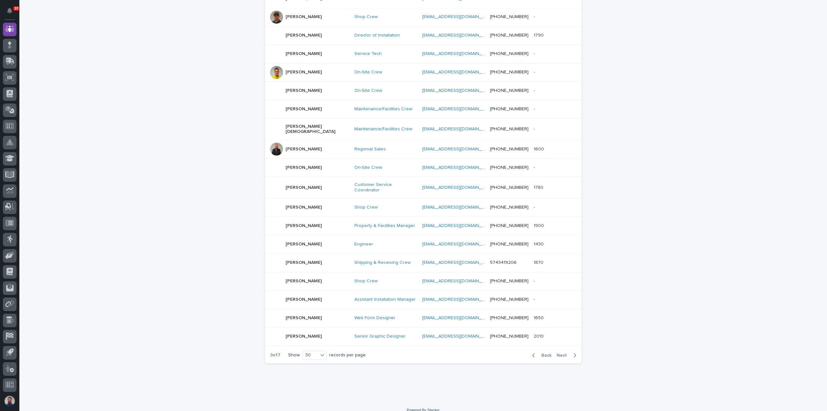
scroll to position [361, 0]
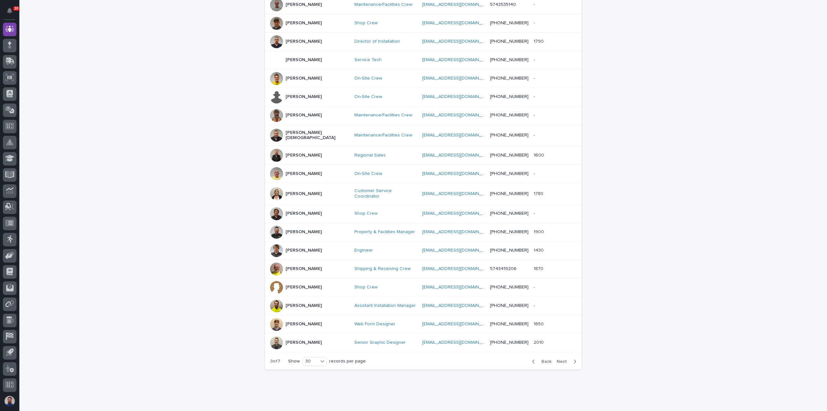
click at [540, 359] on span "Back" at bounding box center [544, 361] width 14 height 5
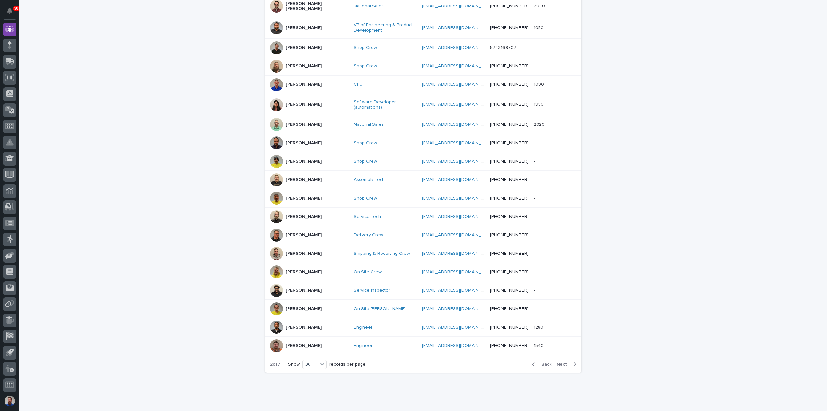
scroll to position [364, 0]
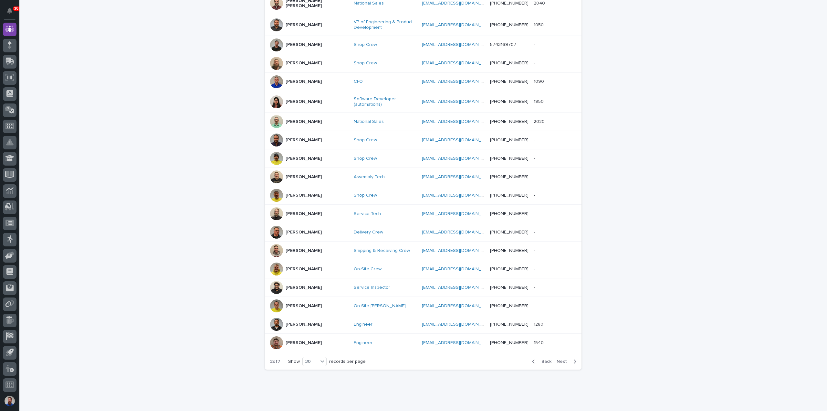
click at [571, 358] on div "button" at bounding box center [573, 361] width 5 height 6
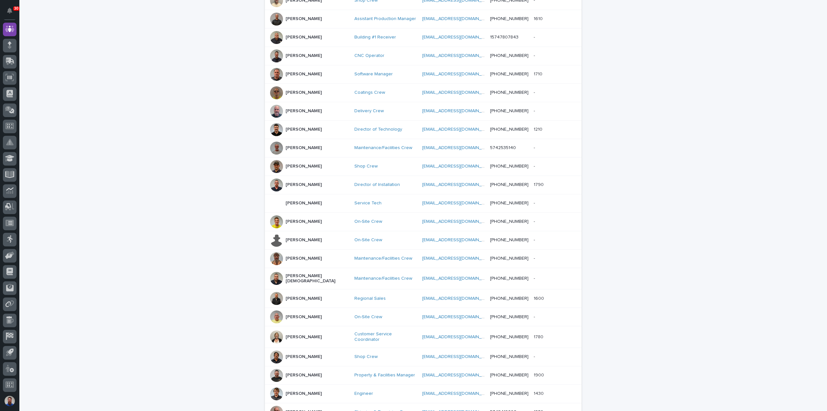
scroll to position [275, 0]
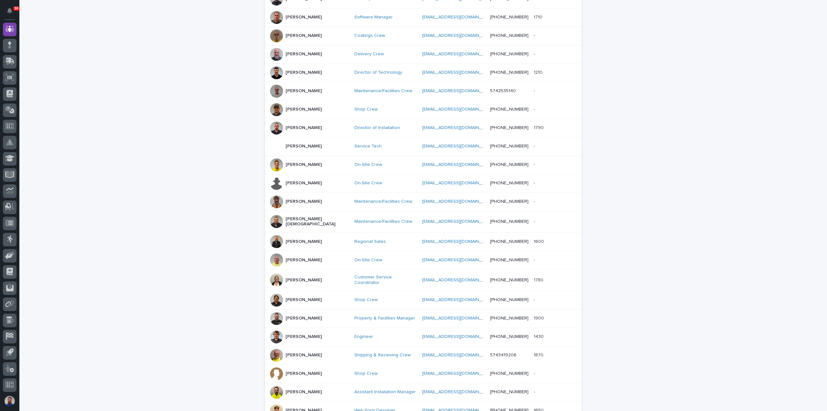
click at [290, 107] on p "Jeremy Helmuth" at bounding box center [304, 109] width 36 height 5
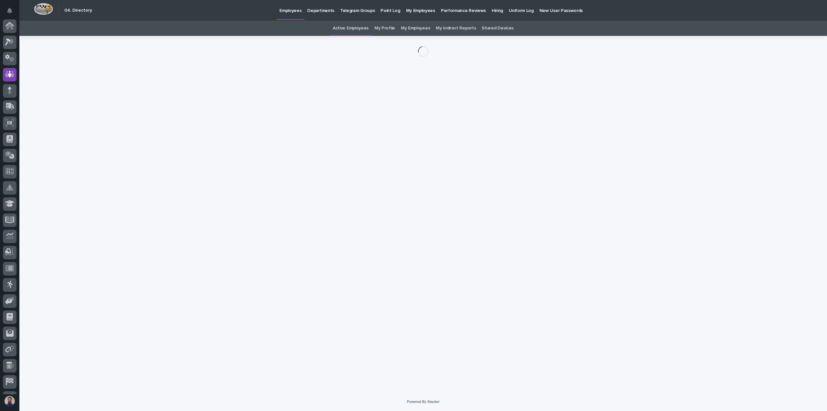
scroll to position [45, 0]
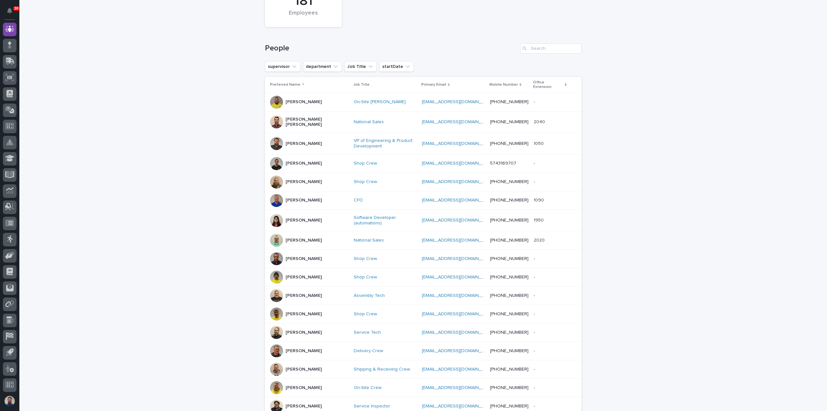
scroll to position [184, 0]
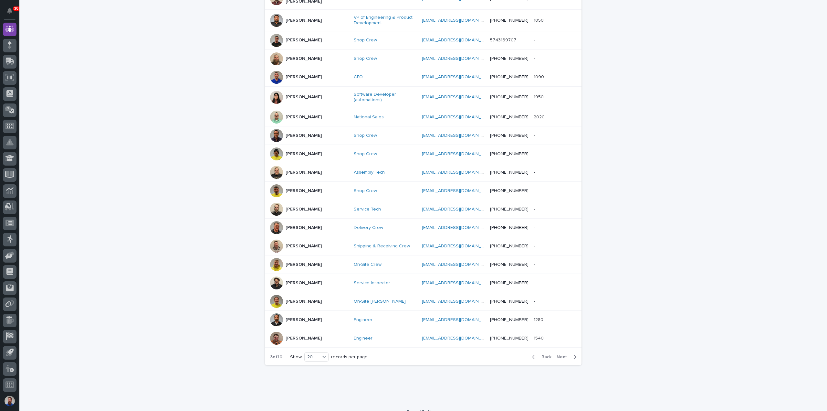
click at [561, 348] on div "Back Next" at bounding box center [554, 356] width 55 height 16
click at [560, 354] on span "Next" at bounding box center [563, 356] width 14 height 5
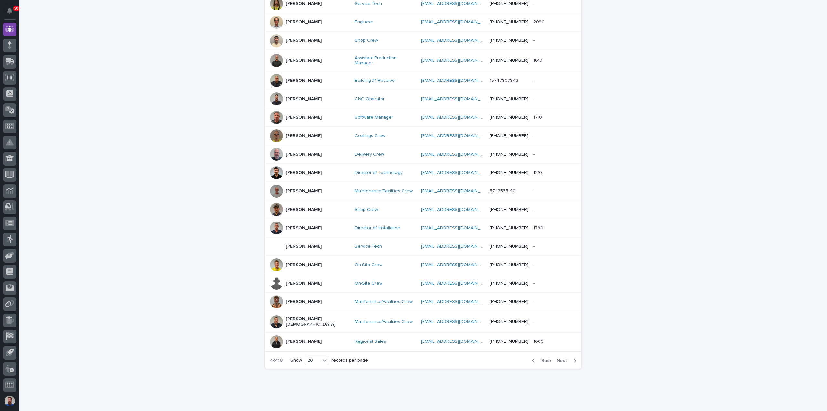
scroll to position [178, 0]
click at [562, 358] on span "Next" at bounding box center [563, 360] width 14 height 5
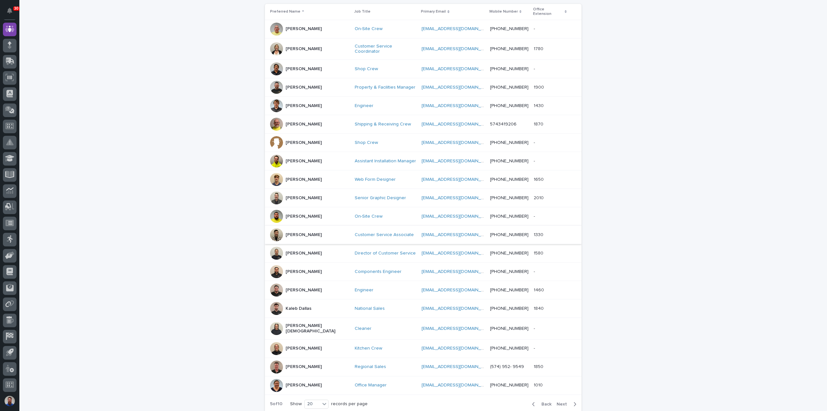
scroll to position [92, 0]
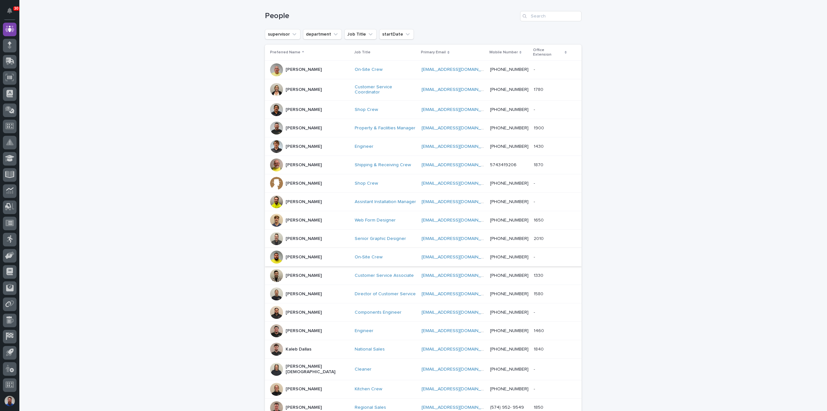
drag, startPoint x: 420, startPoint y: 256, endPoint x: 416, endPoint y: 254, distance: 4.2
drag, startPoint x: 416, startPoint y: 254, endPoint x: 131, endPoint y: 244, distance: 285.0
click at [131, 244] on div "Loading... Saving… Loading... Saving… 181 Employees People supervisor departmen…" at bounding box center [422, 218] width 807 height 547
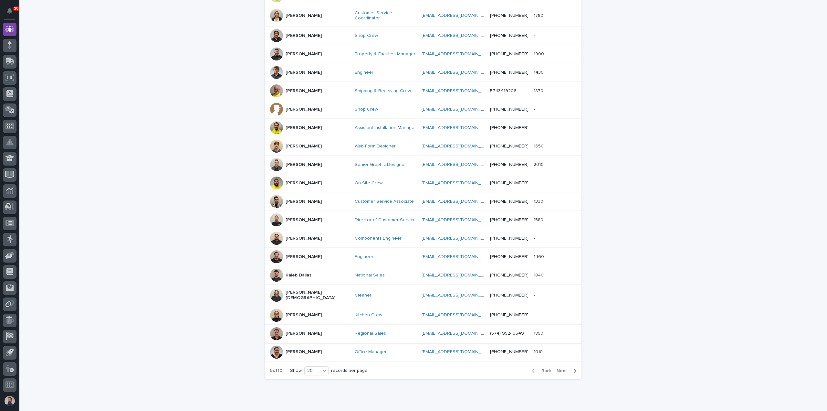
scroll to position [178, 0]
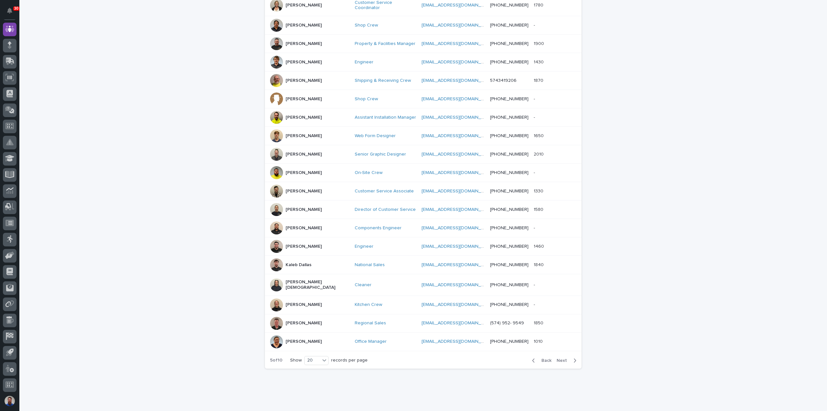
click at [563, 358] on span "Next" at bounding box center [563, 360] width 14 height 5
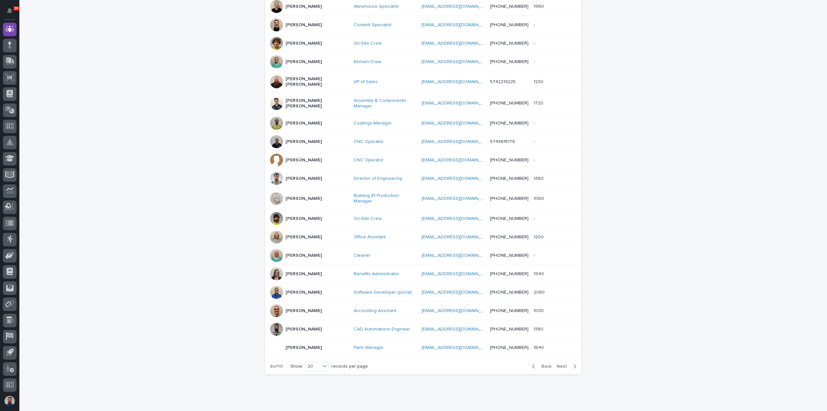
scroll to position [184, 0]
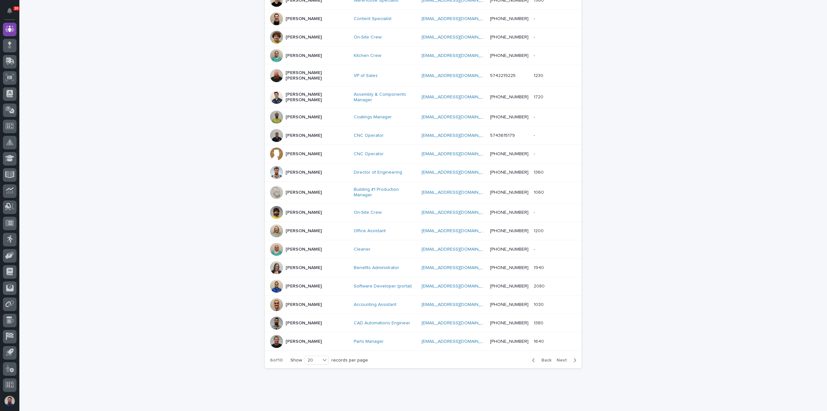
click at [567, 358] on span "Next" at bounding box center [563, 360] width 14 height 5
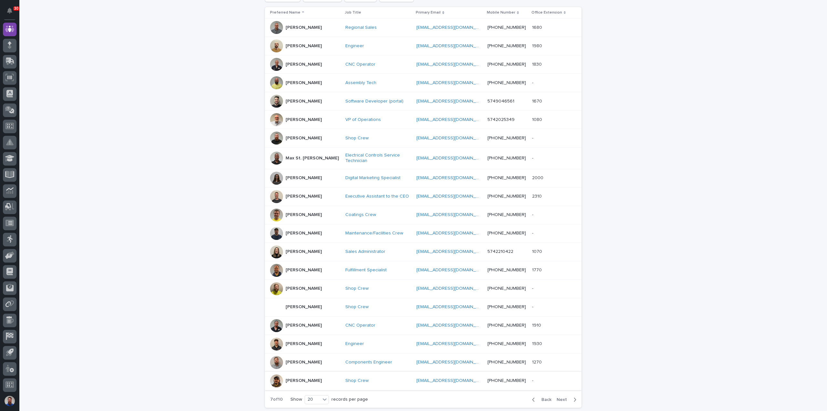
scroll to position [181, 0]
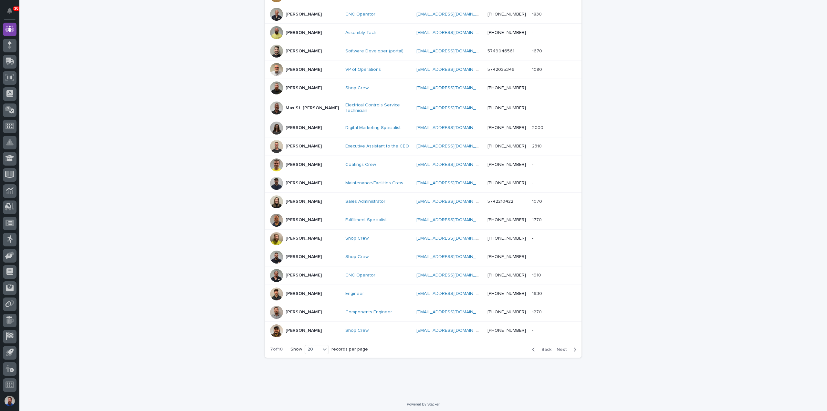
click at [567, 349] on button "Next" at bounding box center [567, 349] width 27 height 6
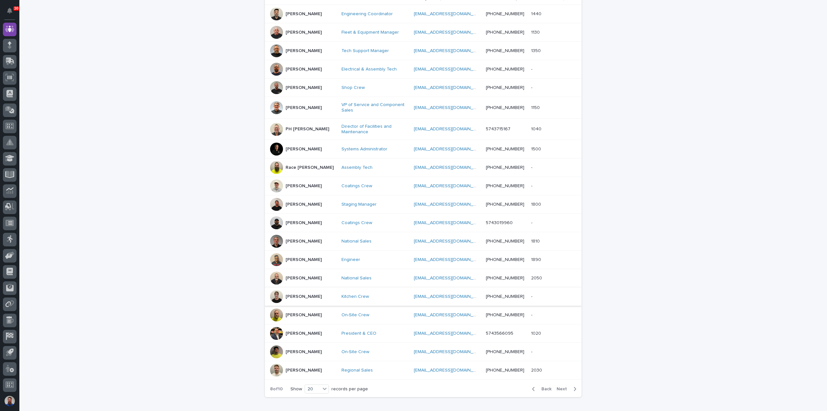
scroll to position [182, 0]
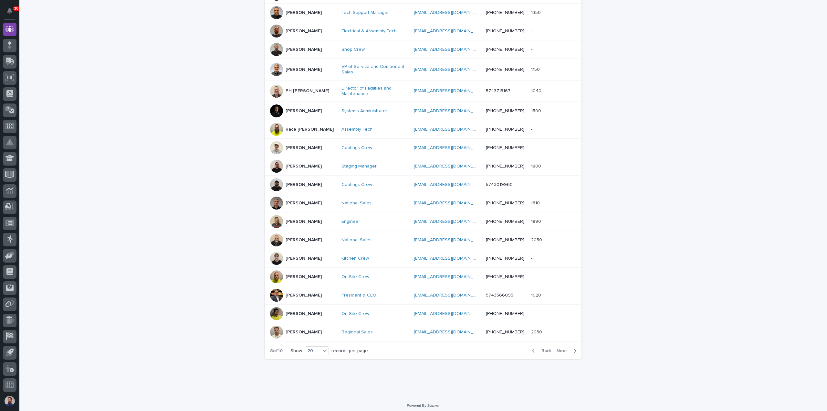
click at [296, 110] on p "Phil Schaddelee" at bounding box center [304, 110] width 36 height 5
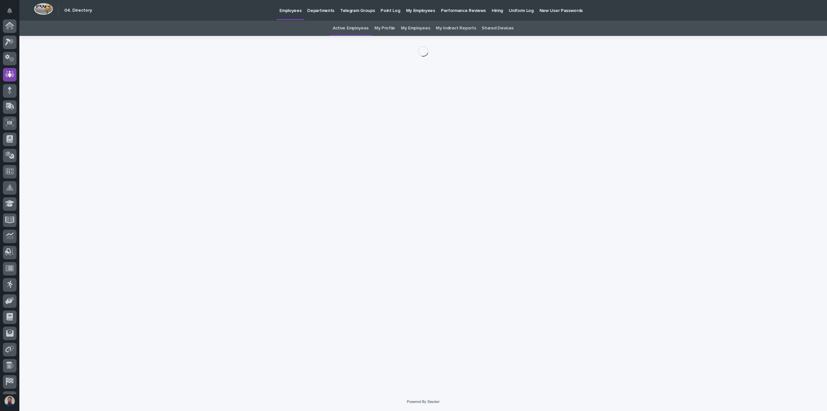
scroll to position [45, 0]
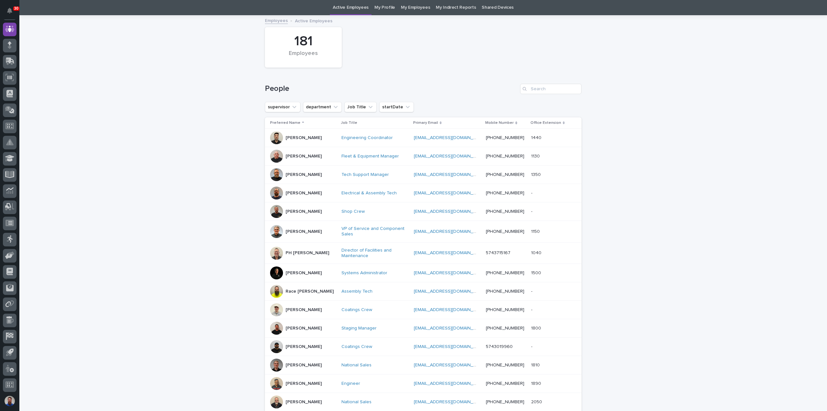
scroll to position [184, 0]
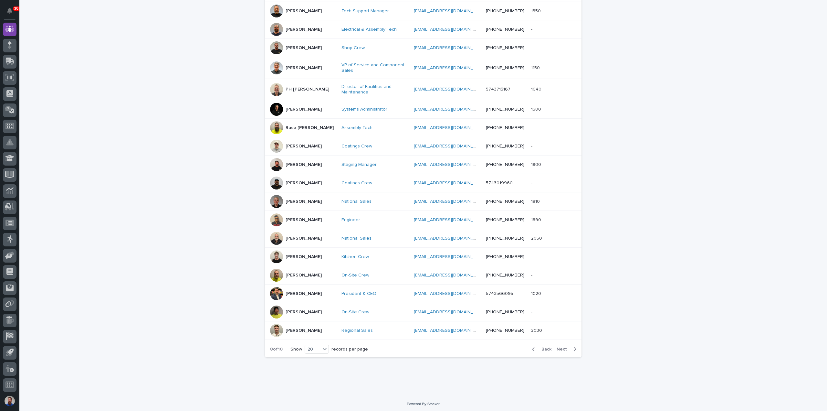
click at [562, 343] on div "Back Next" at bounding box center [554, 349] width 55 height 16
click at [563, 347] on span "Next" at bounding box center [563, 349] width 14 height 5
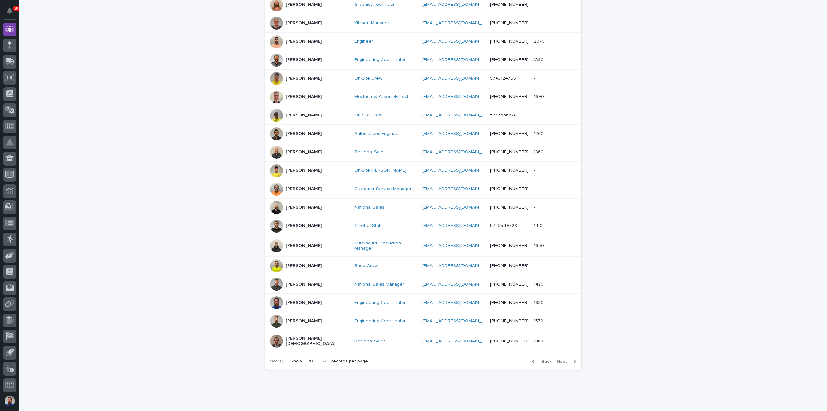
scroll to position [178, 0]
click at [560, 357] on button "Next" at bounding box center [567, 360] width 27 height 6
